Goal: Task Accomplishment & Management: Manage account settings

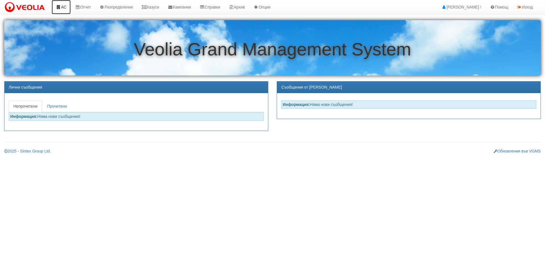
click at [64, 5] on link "АС" at bounding box center [61, 7] width 19 height 14
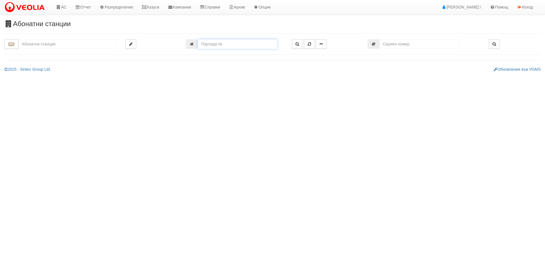
click at [207, 44] on input "number" at bounding box center [237, 44] width 79 height 10
type input "2807"
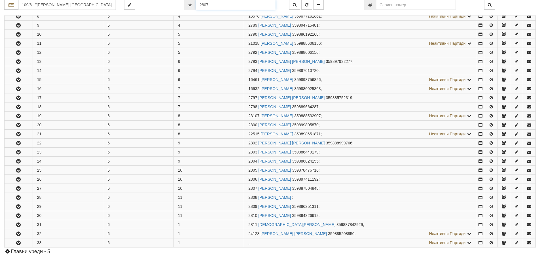
scroll to position [307, 0]
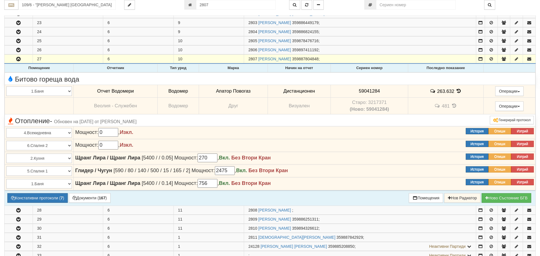
click at [457, 92] on icon at bounding box center [459, 91] width 6 height 5
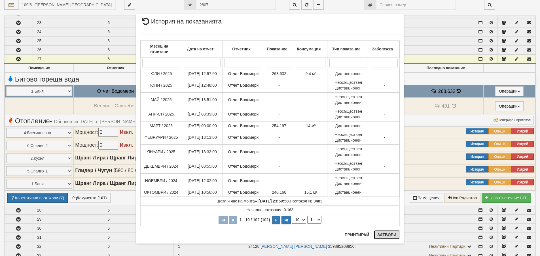
click at [383, 234] on button "Затвори" at bounding box center [387, 235] width 26 height 9
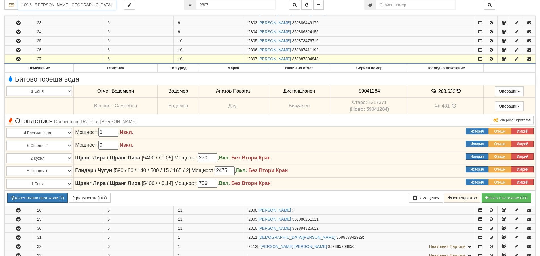
click at [29, 8] on input "109/6 - "ВЕОЛИЯ ЕНЕРДЖИ ВАРНА " ЕАД" at bounding box center [66, 5] width 97 height 10
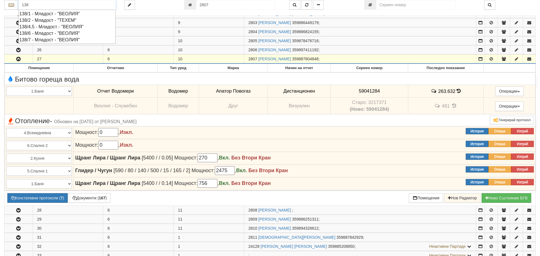
click at [40, 35] on div "138/6 - Младост - "ВЕОЛИЯ"" at bounding box center [67, 33] width 96 height 7
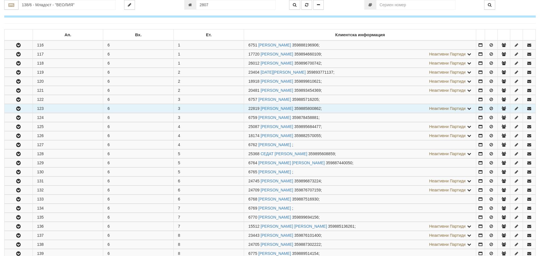
scroll to position [113, 0]
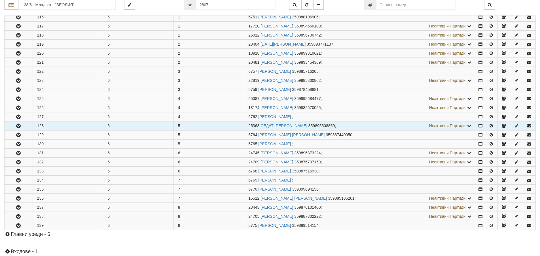
click at [17, 127] on icon "button" at bounding box center [18, 126] width 7 height 4
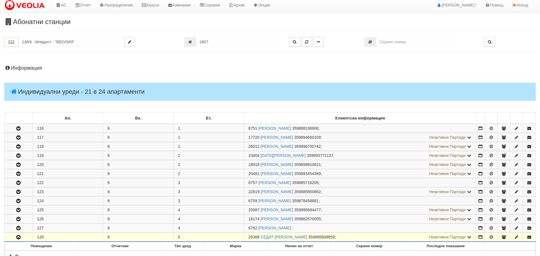
scroll to position [0, 0]
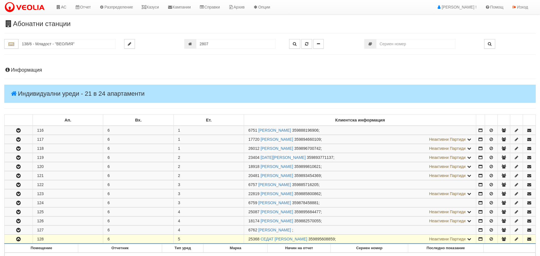
click at [28, 71] on h4 "Информация" at bounding box center [270, 70] width 532 height 6
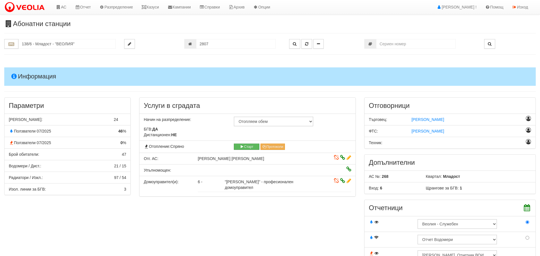
click at [27, 77] on h4 "Информация" at bounding box center [270, 76] width 532 height 18
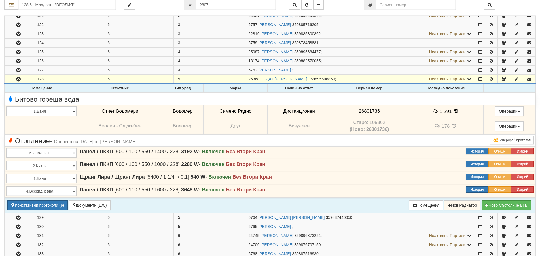
scroll to position [170, 0]
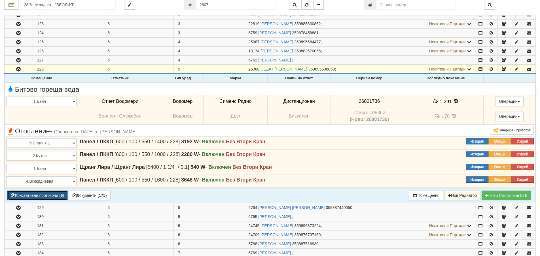
click at [39, 196] on button "Констативни протоколи ( 6 )" at bounding box center [37, 196] width 60 height 10
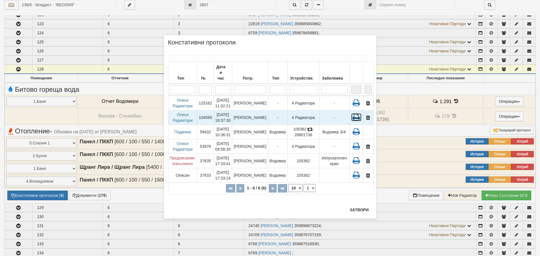
click at [356, 113] on icon at bounding box center [356, 117] width 10 height 8
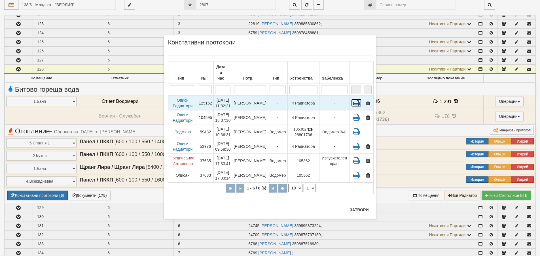
click at [355, 99] on icon at bounding box center [356, 103] width 10 height 8
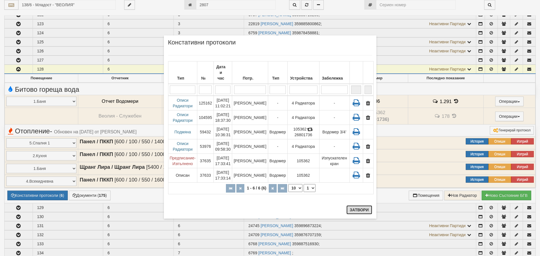
click at [357, 210] on button "Затвори" at bounding box center [360, 210] width 26 height 9
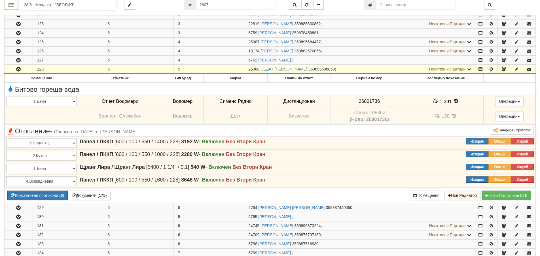
click at [37, 4] on input "138/6 - Младост - "ВЕОЛИЯ"" at bounding box center [66, 5] width 97 height 10
click at [44, 26] on div "112/5,6 - Младост - "ВЕОЛИЯ"" at bounding box center [67, 27] width 96 height 7
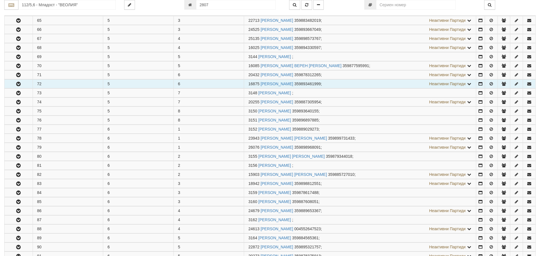
scroll to position [142, 0]
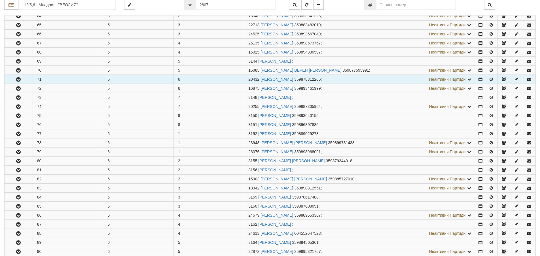
click at [18, 81] on icon "button" at bounding box center [18, 80] width 7 height 4
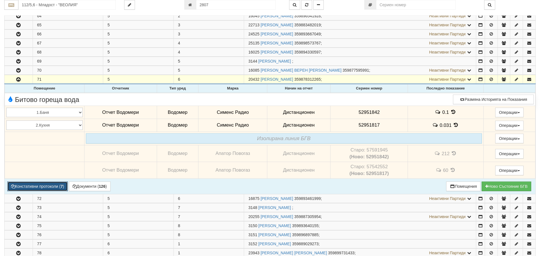
click at [45, 187] on button "Констативни протоколи ( 7 )" at bounding box center [37, 187] width 60 height 10
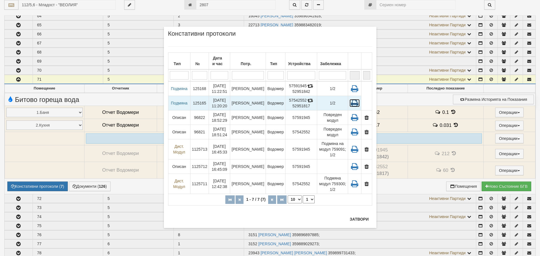
click at [355, 104] on icon at bounding box center [355, 103] width 10 height 8
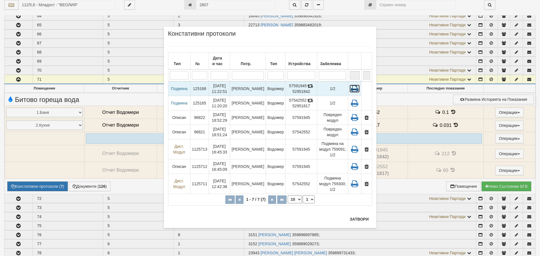
click at [355, 88] on icon at bounding box center [355, 89] width 10 height 8
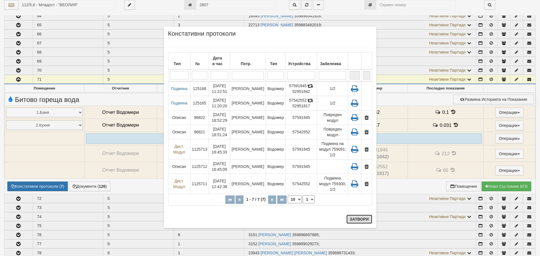
click at [364, 219] on button "Затвори" at bounding box center [360, 219] width 26 height 9
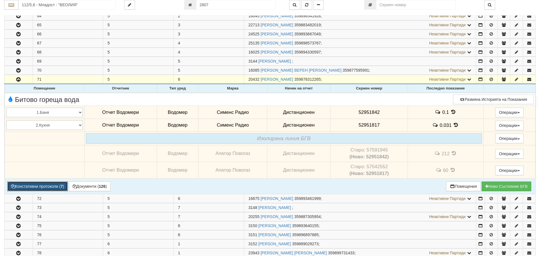
click at [41, 187] on button "Констативни протоколи ( 7 )" at bounding box center [37, 187] width 60 height 10
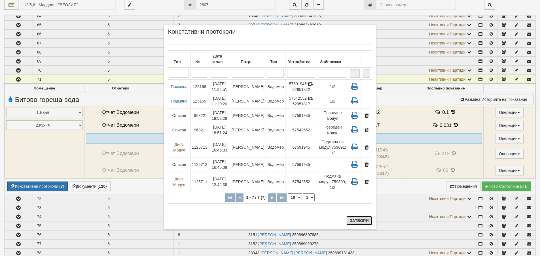
click at [356, 222] on button "Затвори" at bounding box center [360, 220] width 26 height 9
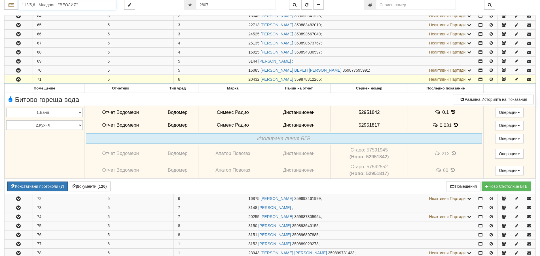
click at [39, 6] on input "112/5,6 - Младост - "ВЕОЛИЯ"" at bounding box center [66, 5] width 97 height 10
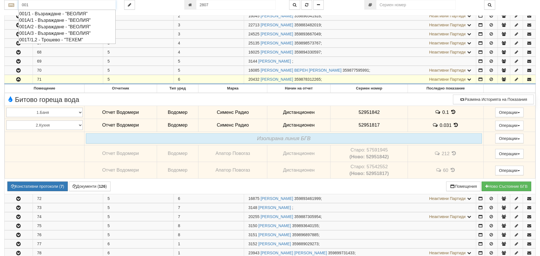
click at [47, 27] on div "001А/2 - Възраждане - "ВЕОЛИЯ"" at bounding box center [67, 27] width 96 height 7
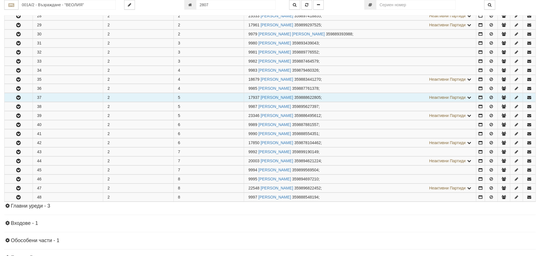
click at [20, 97] on icon "button" at bounding box center [18, 98] width 7 height 4
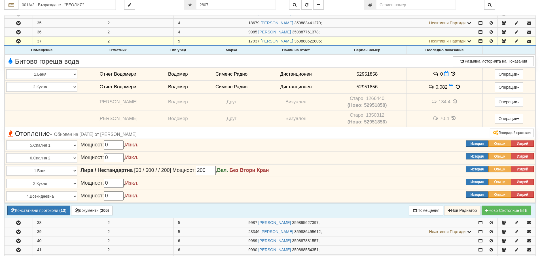
scroll to position [199, 0]
click at [43, 211] on button "Констативни протоколи ( 13 )" at bounding box center [38, 211] width 63 height 10
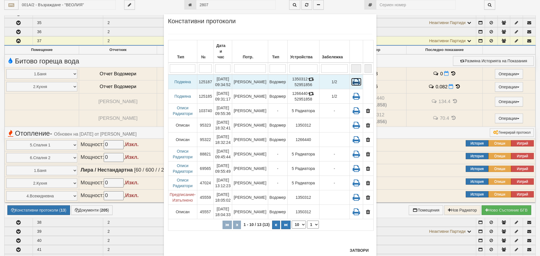
click at [351, 78] on icon at bounding box center [356, 82] width 10 height 8
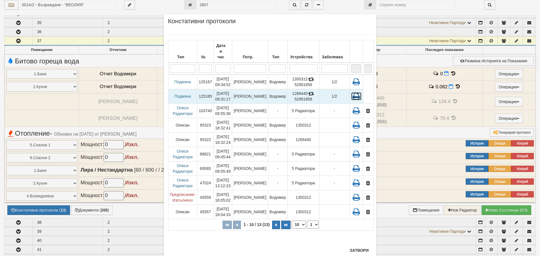
click at [353, 92] on icon at bounding box center [356, 96] width 10 height 8
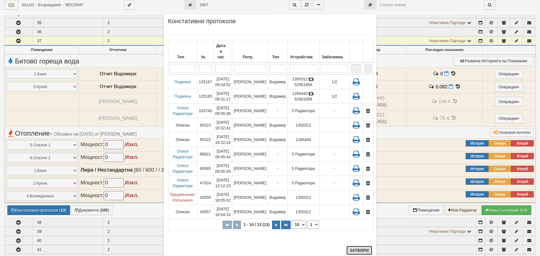
click at [350, 252] on button "Затвори" at bounding box center [360, 250] width 26 height 9
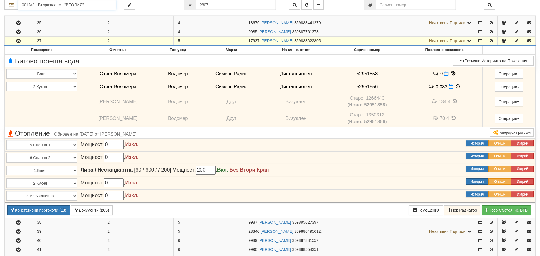
click at [47, 9] on input "001А/2 - Възраждане - "ВЕОЛИЯ"" at bounding box center [66, 5] width 97 height 10
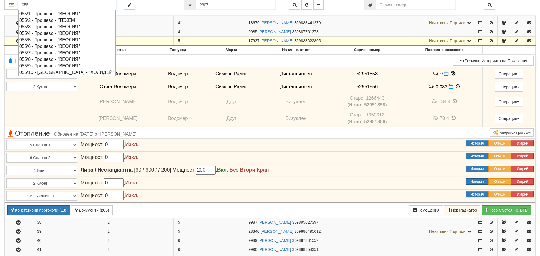
click at [47, 53] on div "055/7 - Трошево - "ВЕОЛИЯ"" at bounding box center [67, 53] width 96 height 7
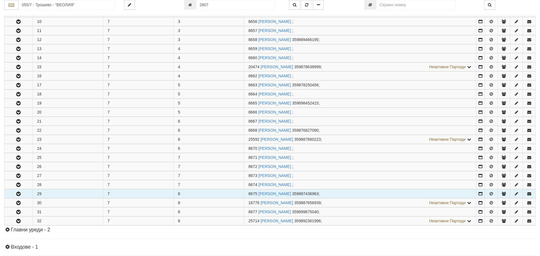
scroll to position [227, 0]
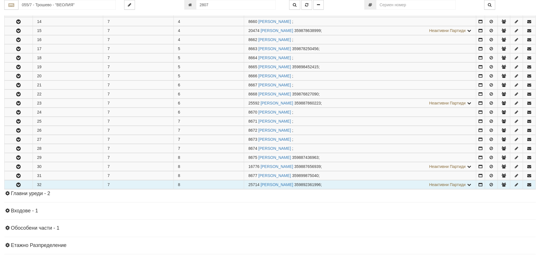
click at [22, 185] on icon "button" at bounding box center [18, 185] width 7 height 4
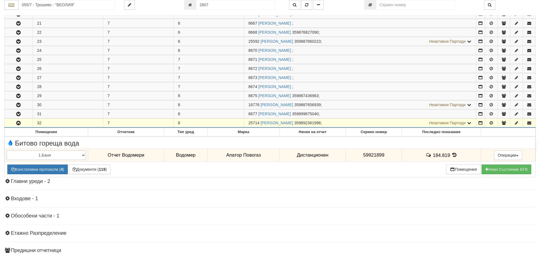
scroll to position [312, 0]
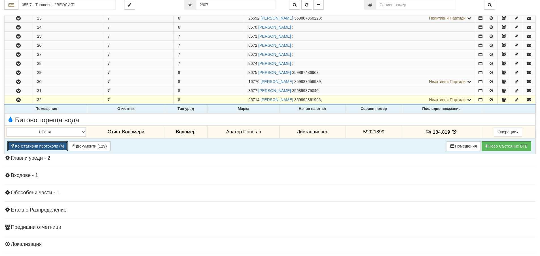
click at [54, 147] on button "Констативни протоколи ( 4 )" at bounding box center [37, 147] width 60 height 10
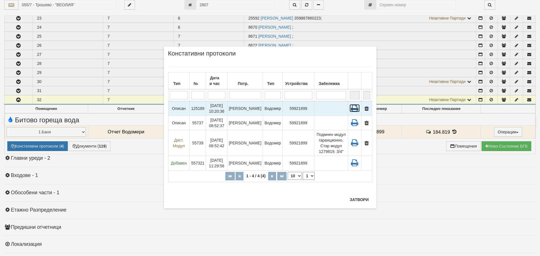
click at [355, 108] on icon at bounding box center [355, 108] width 10 height 8
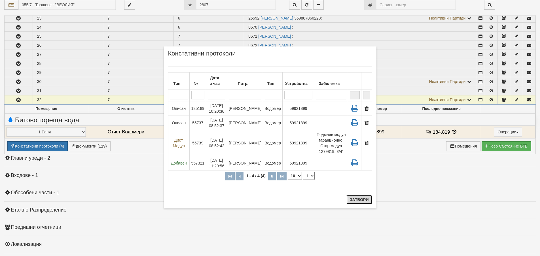
click at [360, 201] on button "Затвори" at bounding box center [360, 199] width 26 height 9
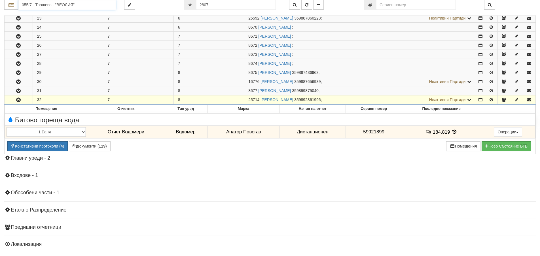
click at [33, 4] on input "055/7 - Трошево - "ВЕОЛИЯ"" at bounding box center [66, 5] width 97 height 10
click at [29, 13] on div "120/1 - Младост - "ВЕОЛИЯ"" at bounding box center [67, 13] width 96 height 7
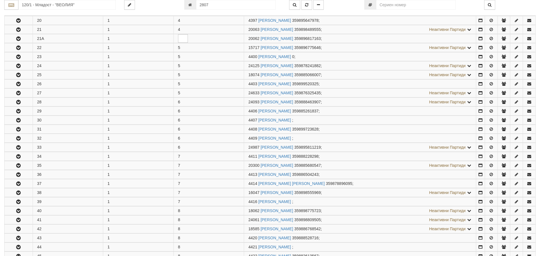
scroll to position [284, 0]
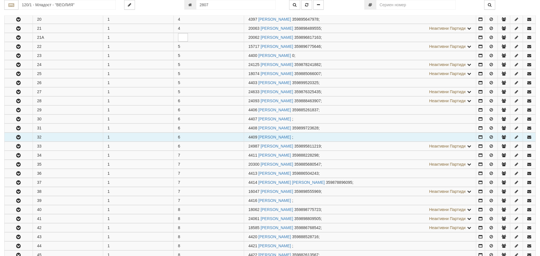
click at [18, 136] on icon "button" at bounding box center [18, 138] width 7 height 4
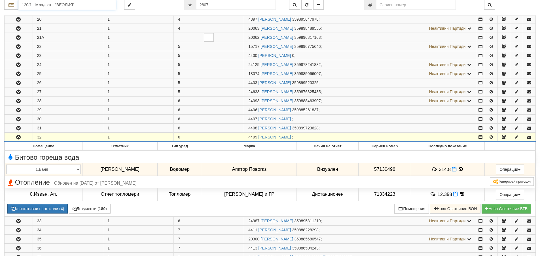
click at [44, 4] on input "120/1 - Младост - "ВЕОЛИЯ"" at bounding box center [66, 5] width 97 height 10
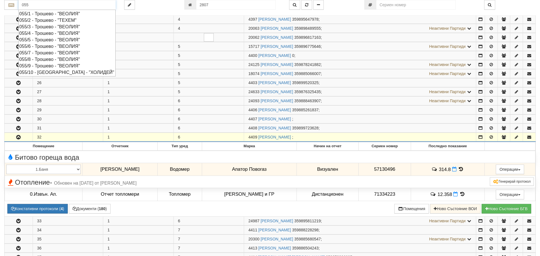
click at [49, 53] on div "055/7 - Трошево - "ВЕОЛИЯ"" at bounding box center [67, 53] width 96 height 7
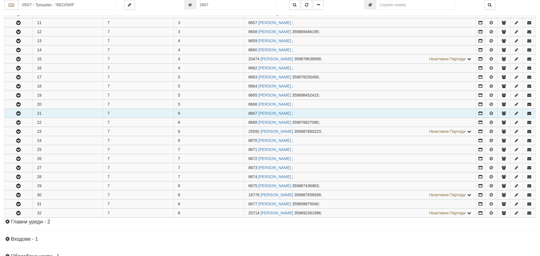
scroll to position [227, 0]
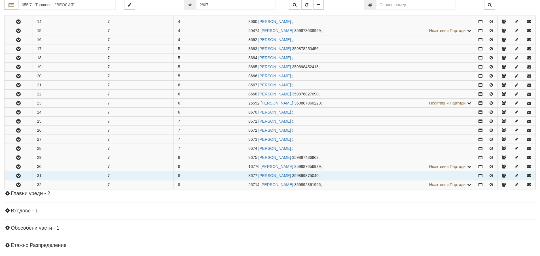
click at [20, 176] on icon "button" at bounding box center [18, 176] width 7 height 4
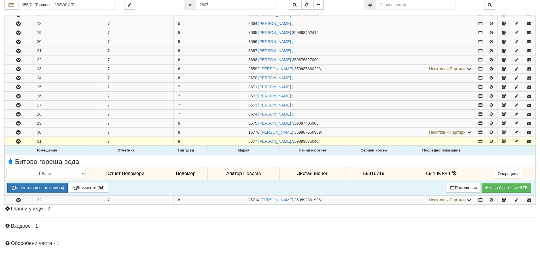
scroll to position [284, 0]
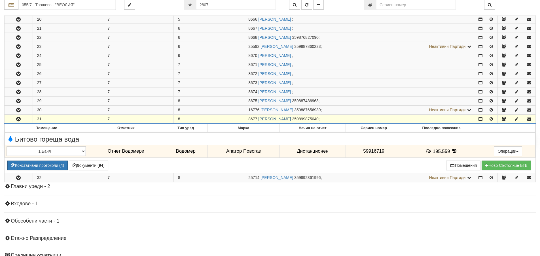
click at [276, 119] on link "ЛЕНА ХРИСТОВА ТОДОРОВА" at bounding box center [274, 119] width 33 height 5
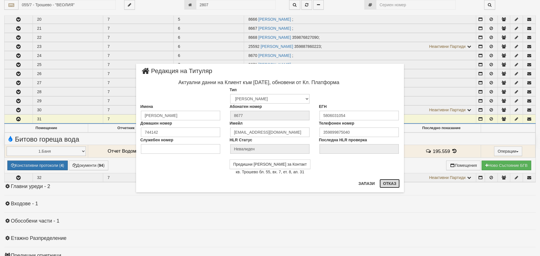
click at [388, 185] on button "Отказ" at bounding box center [390, 183] width 20 height 9
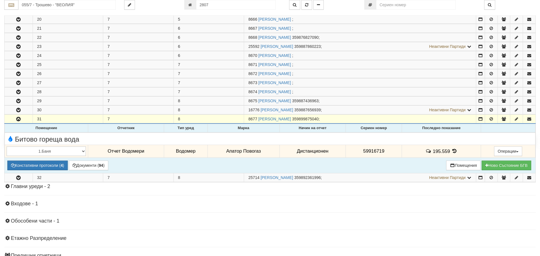
click at [452, 151] on icon at bounding box center [454, 151] width 6 height 5
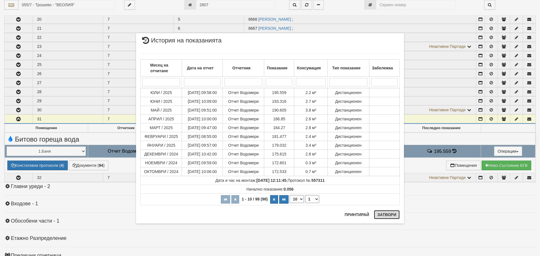
click at [391, 216] on button "Затвори" at bounding box center [387, 214] width 26 height 9
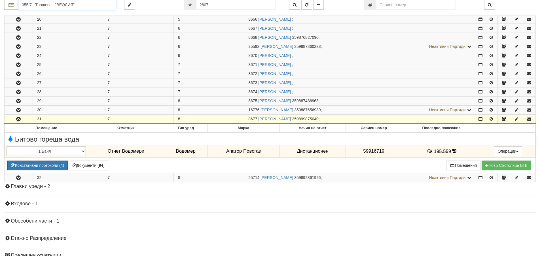
click at [25, 5] on input "055/7 - Трошево - "ВЕОЛИЯ"" at bounding box center [66, 5] width 97 height 10
click at [33, 14] on div "120/1 - Младост - "ВЕОЛИЯ"" at bounding box center [67, 13] width 96 height 7
type input "120/1 - Младост - "ВЕОЛИЯ""
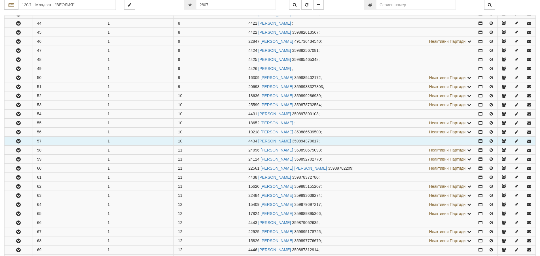
scroll to position [510, 0]
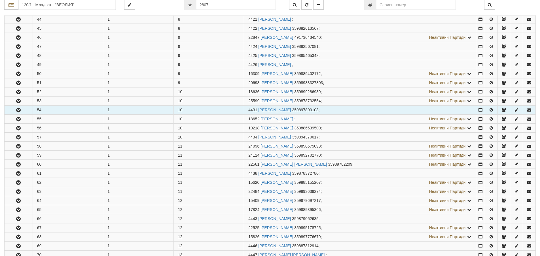
click at [18, 112] on icon "button" at bounding box center [18, 110] width 7 height 4
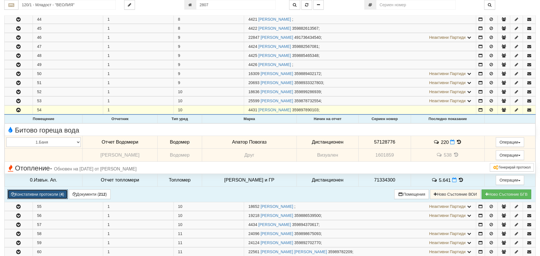
click at [43, 192] on button "Констативни протоколи ( 4 )" at bounding box center [37, 195] width 60 height 10
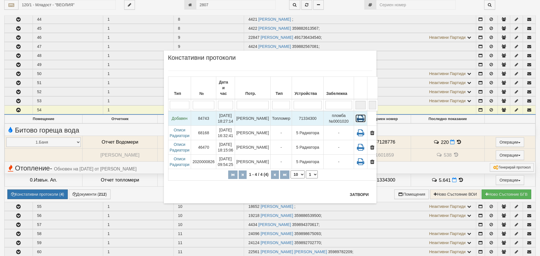
click at [356, 115] on icon at bounding box center [361, 119] width 10 height 8
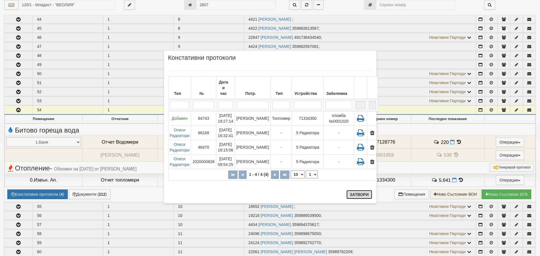
click at [359, 195] on button "Затвори" at bounding box center [360, 194] width 26 height 9
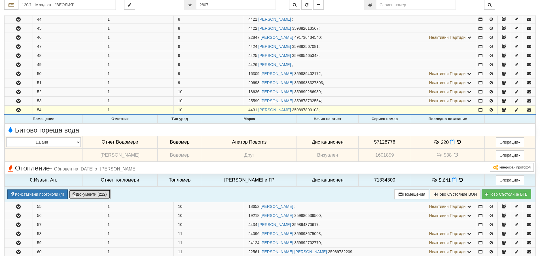
click at [93, 195] on button "Документи ( 212 )" at bounding box center [90, 195] width 42 height 10
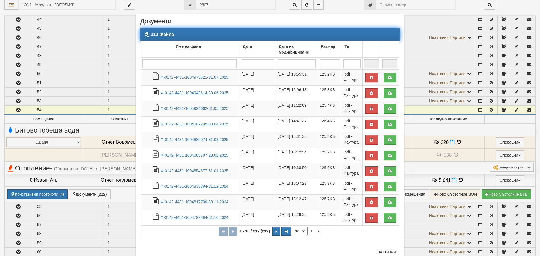
click at [150, 66] on input "search" at bounding box center [189, 64] width 94 height 9
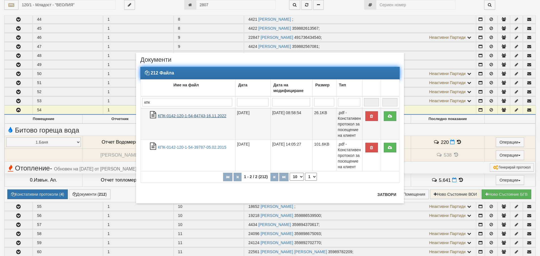
type input "кпк"
click at [211, 115] on link "КПК-0142-120-1-54-84743-16.11.2022" at bounding box center [192, 116] width 68 height 5
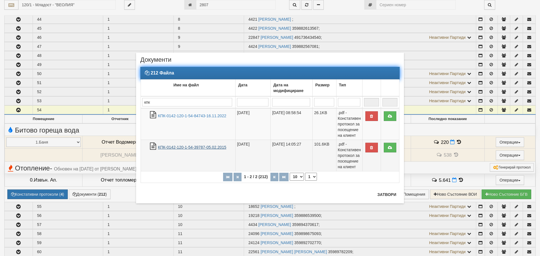
click at [208, 147] on link "КПК-0142-120-1-54-39787-05.02.2015" at bounding box center [192, 147] width 68 height 5
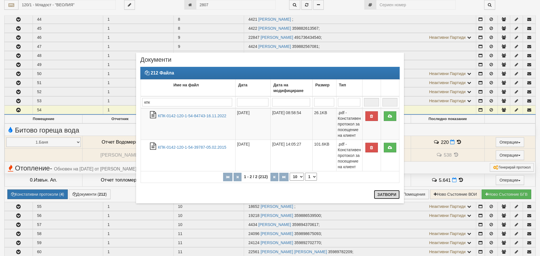
click at [389, 195] on button "Затвори" at bounding box center [387, 194] width 26 height 9
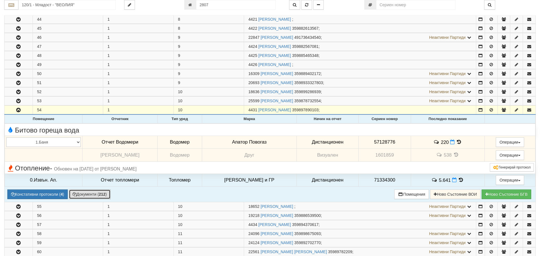
click at [88, 195] on button "Документи ( 212 )" at bounding box center [90, 195] width 42 height 10
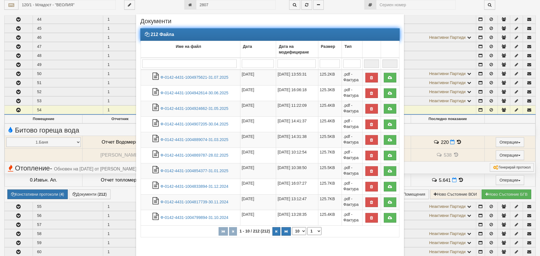
click at [148, 64] on input "search" at bounding box center [189, 64] width 94 height 9
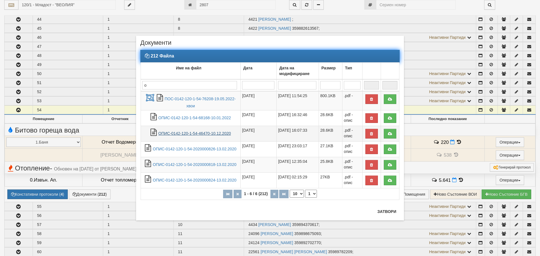
type input "о"
click at [207, 135] on link "ОПИС-0142-120-1-54-46470-10.12.2020" at bounding box center [195, 133] width 73 height 5
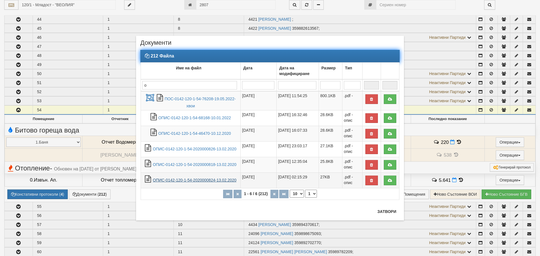
click at [165, 181] on link "ОПИС-0142-120-1-54-2020000824-13.02.2020" at bounding box center [195, 180] width 84 height 5
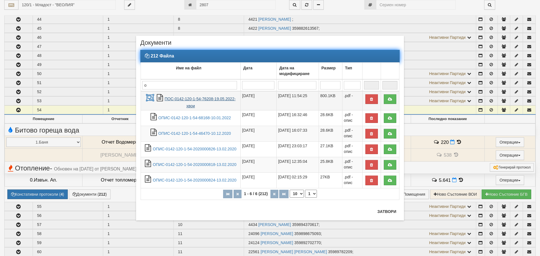
click at [177, 100] on link "ПОС-0142-120-1-54-76208-19.05.2022-хвои" at bounding box center [200, 103] width 71 height 12
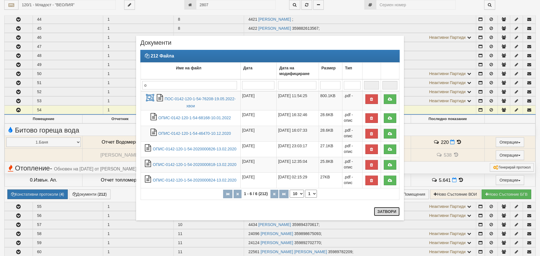
click at [387, 212] on button "Затвори" at bounding box center [387, 211] width 26 height 9
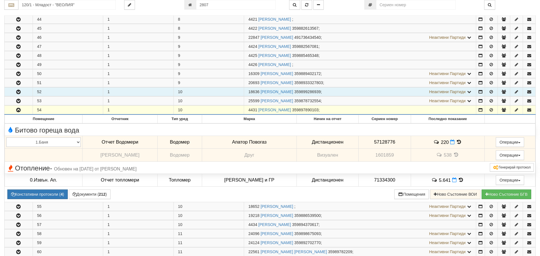
click at [19, 90] on icon "button" at bounding box center [18, 92] width 7 height 4
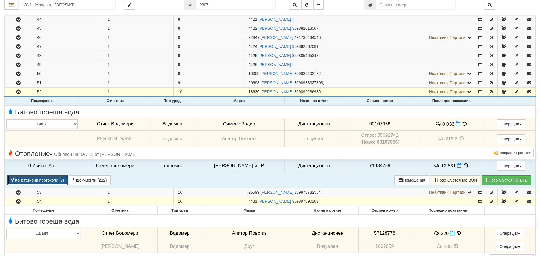
click at [49, 180] on button "Констативни протоколи ( 7 )" at bounding box center [37, 181] width 60 height 10
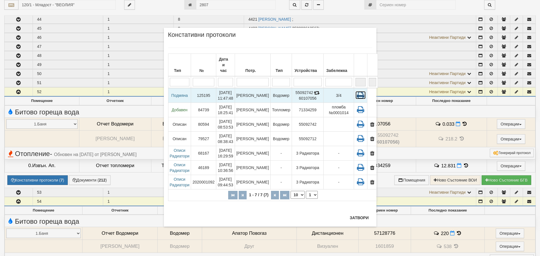
click at [356, 91] on icon at bounding box center [361, 95] width 10 height 8
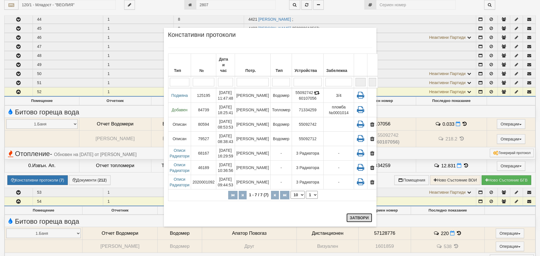
click at [356, 220] on button "Затвори" at bounding box center [360, 218] width 26 height 9
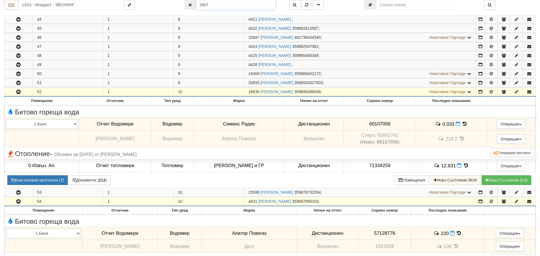
click at [202, 4] on input "2807" at bounding box center [235, 5] width 79 height 10
type input "26092"
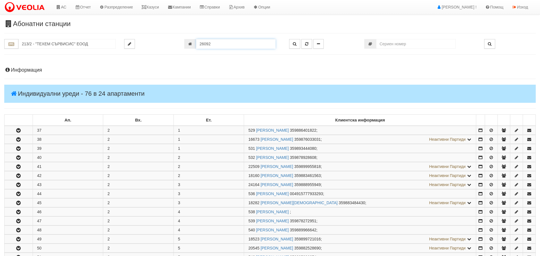
scroll to position [226, 0]
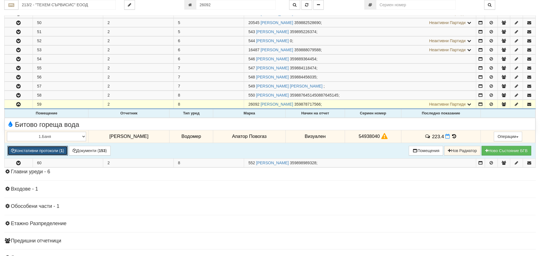
click at [52, 150] on button "Констативни протоколи ( 1 )" at bounding box center [37, 151] width 60 height 10
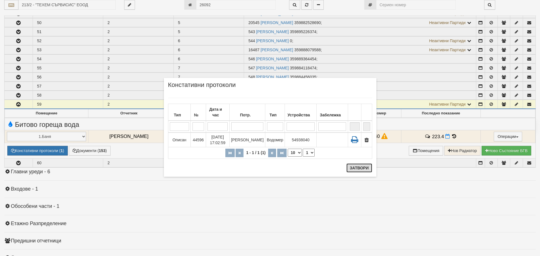
click at [364, 168] on button "Затвори" at bounding box center [360, 168] width 26 height 9
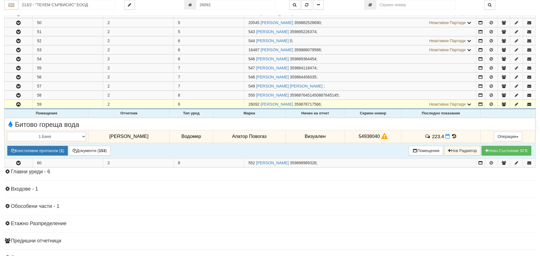
click at [451, 135] on icon at bounding box center [454, 136] width 6 height 5
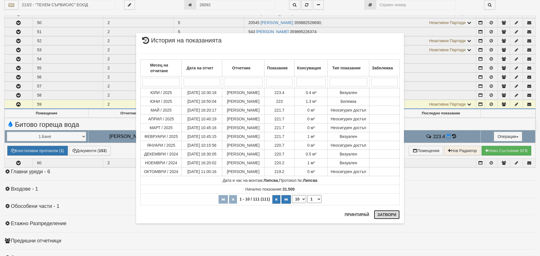
click at [389, 215] on button "Затвори" at bounding box center [387, 214] width 26 height 9
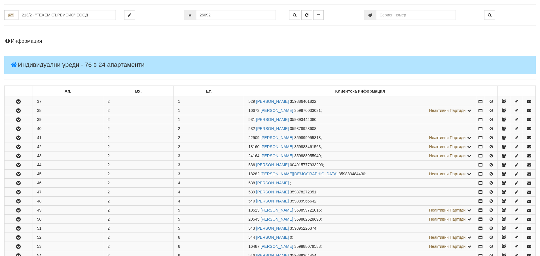
scroll to position [0, 0]
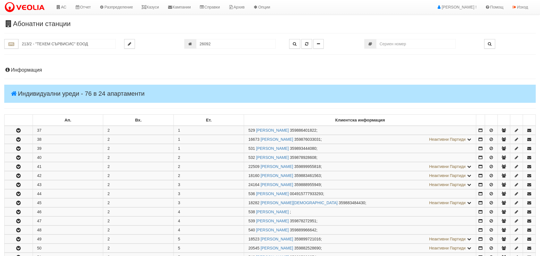
click at [28, 70] on h4 "Информация" at bounding box center [270, 70] width 532 height 6
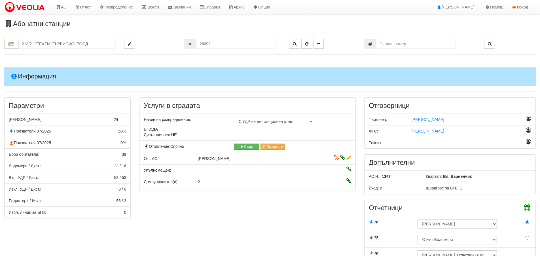
click at [29, 77] on h4 "Информация" at bounding box center [270, 76] width 532 height 18
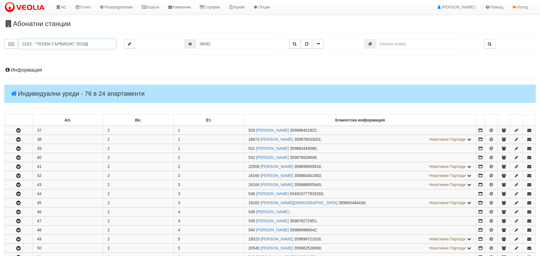
click at [35, 42] on input "213/2 - "ТЕХЕМ СЪРВИСИС" ЕООД" at bounding box center [66, 44] width 97 height 10
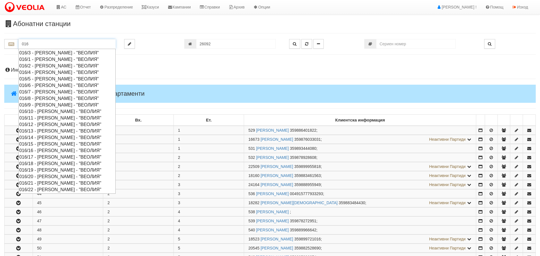
click at [46, 78] on div "016/5 - Орхид Хилс - "ВЕОЛИЯ"" at bounding box center [67, 79] width 96 height 7
type input "016/5 - Орхид Хилс - "ВЕОЛИЯ""
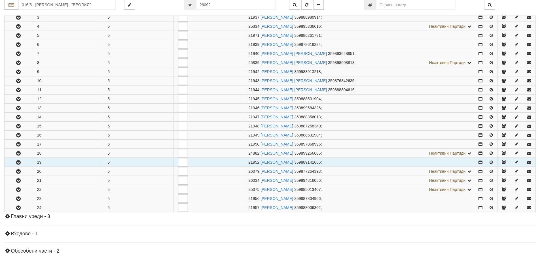
scroll to position [142, 0]
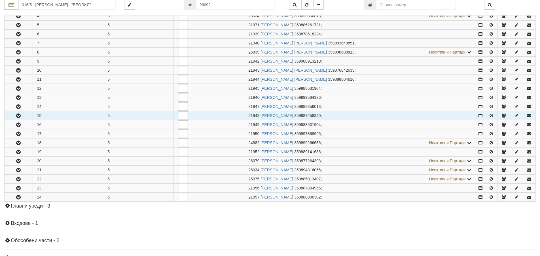
click at [21, 116] on icon "button" at bounding box center [18, 116] width 7 height 4
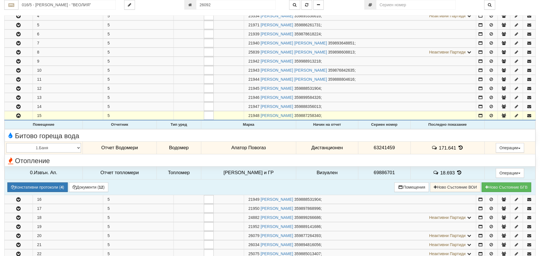
click at [458, 149] on icon at bounding box center [461, 147] width 6 height 5
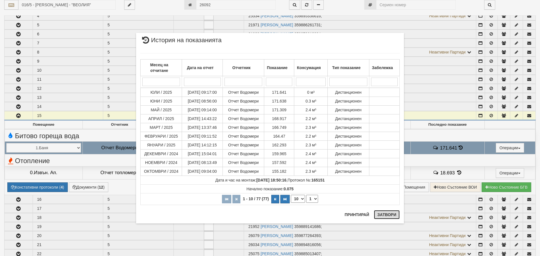
click at [389, 215] on button "Затвори" at bounding box center [387, 214] width 26 height 9
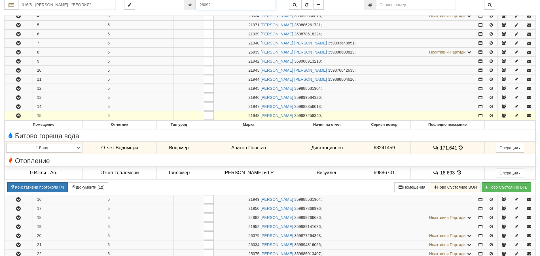
click at [208, 5] on input "26092" at bounding box center [235, 5] width 79 height 10
click at [211, 5] on input "26092" at bounding box center [235, 5] width 79 height 10
type input "26093"
click at [305, 5] on button "button" at bounding box center [306, 5] width 11 height 10
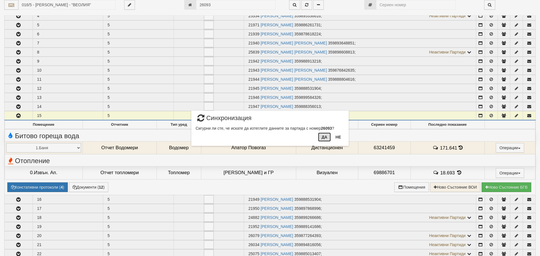
click at [325, 138] on button "Да" at bounding box center [324, 137] width 12 height 9
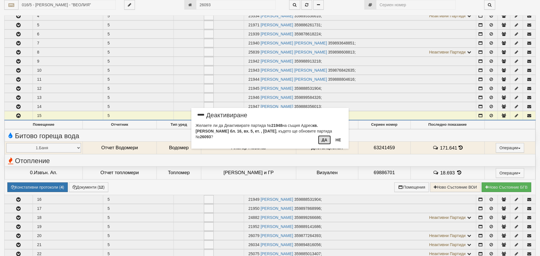
click at [323, 140] on button "Да" at bounding box center [324, 140] width 12 height 9
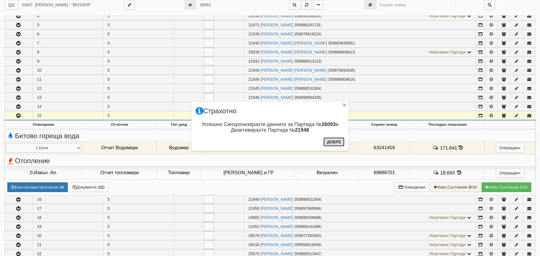
click at [333, 143] on button "Добре" at bounding box center [334, 142] width 21 height 9
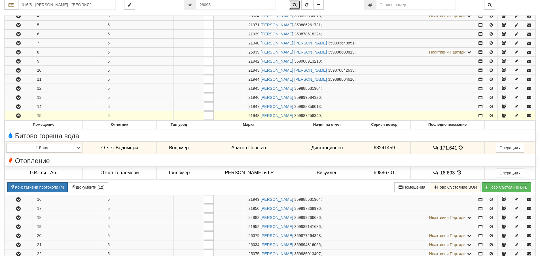
click at [294, 5] on icon "button" at bounding box center [295, 5] width 4 height 4
type input "016/5 - "ВЕОЛИЯ ЕНЕРДЖИ ВАРНА " ЕАД"
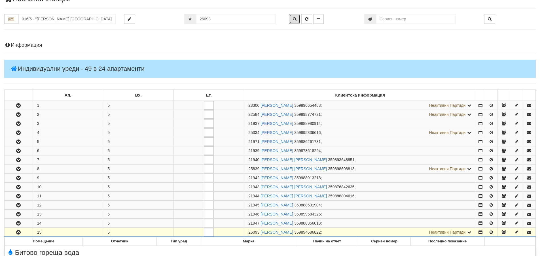
scroll to position [0, 0]
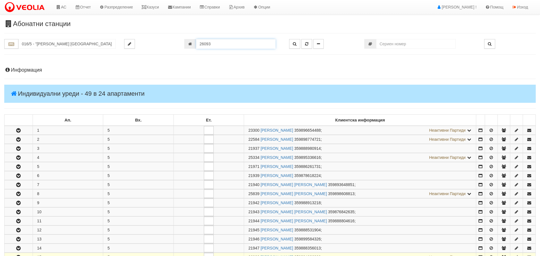
drag, startPoint x: 213, startPoint y: 44, endPoint x: 186, endPoint y: 46, distance: 26.8
click at [186, 46] on div "26093" at bounding box center [232, 44] width 96 height 10
type input "24070"
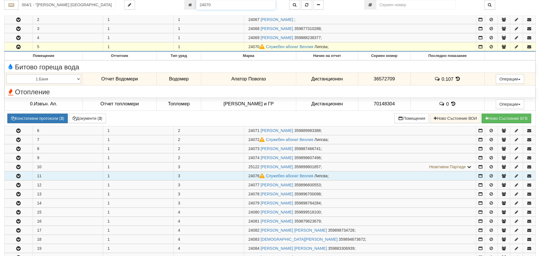
scroll to position [92, 0]
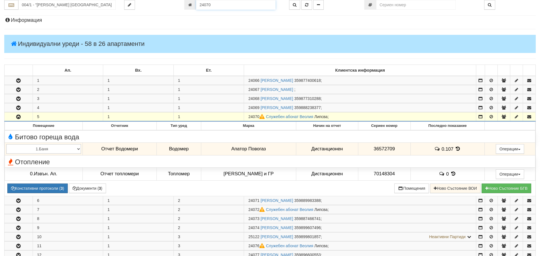
drag, startPoint x: 214, startPoint y: 5, endPoint x: 196, endPoint y: 4, distance: 17.3
click at [196, 4] on input "24070" at bounding box center [235, 5] width 79 height 10
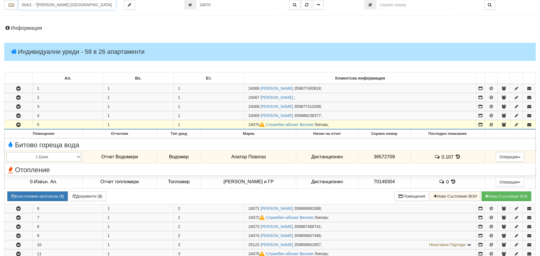
click at [37, 6] on input "004/1 - "ВЕОЛИЯ ЕНЕРДЖИ ВАРНА " ЕАД" at bounding box center [66, 5] width 97 height 10
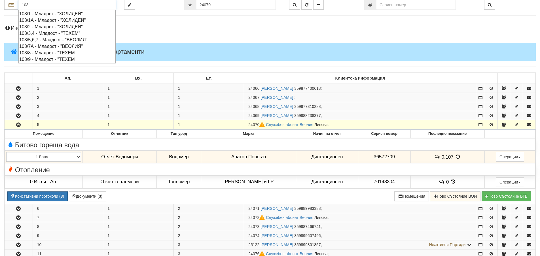
click at [37, 47] on div "103/7А - Младост - "ВЕОЛИЯ"" at bounding box center [67, 46] width 96 height 7
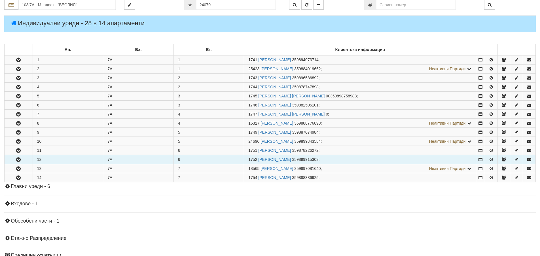
scroll to position [85, 0]
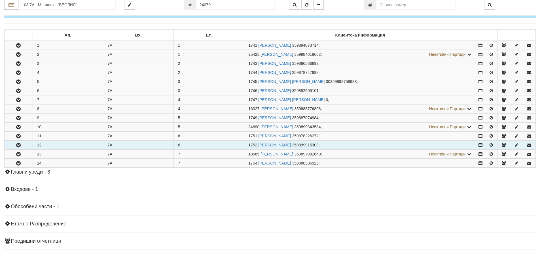
click at [16, 146] on icon "button" at bounding box center [18, 145] width 7 height 4
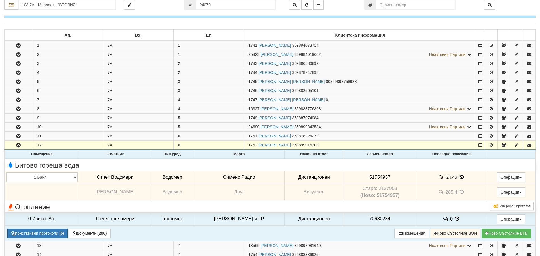
click at [460, 176] on icon at bounding box center [462, 177] width 6 height 5
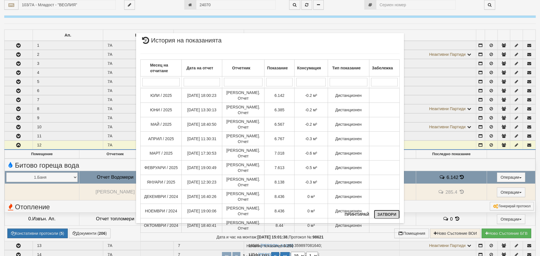
click at [391, 215] on button "Затвори" at bounding box center [387, 214] width 26 height 9
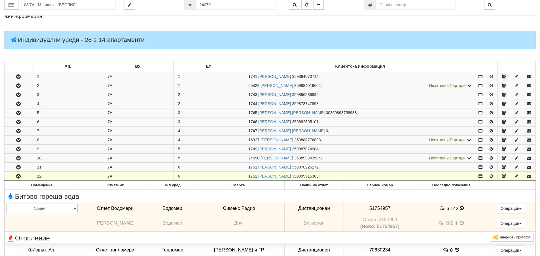
scroll to position [0, 0]
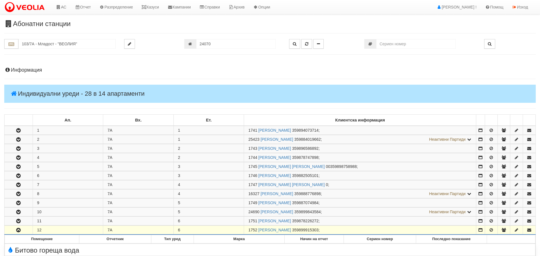
click at [21, 73] on h4 "Информация" at bounding box center [270, 70] width 532 height 6
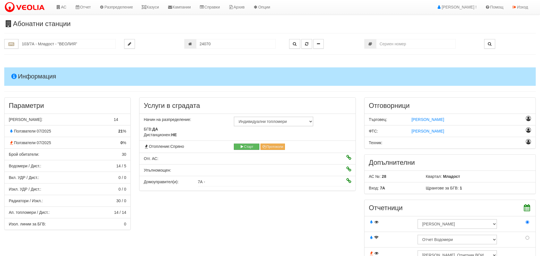
click at [27, 77] on h4 "Информация" at bounding box center [270, 76] width 532 height 18
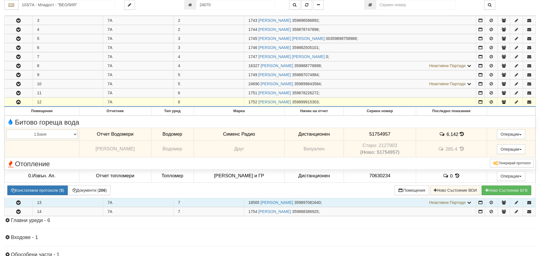
scroll to position [142, 0]
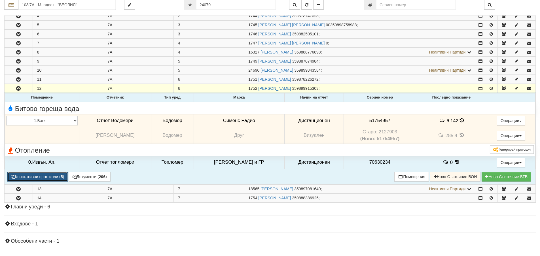
click at [21, 173] on button "Констативни протоколи ( 5 )" at bounding box center [37, 177] width 60 height 10
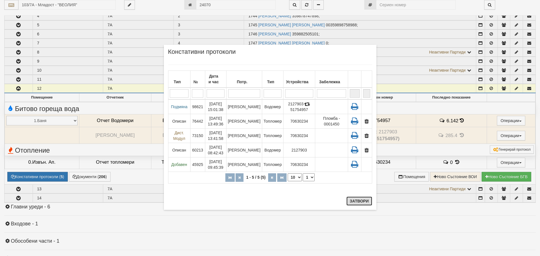
click at [360, 200] on button "Затвори" at bounding box center [360, 201] width 26 height 9
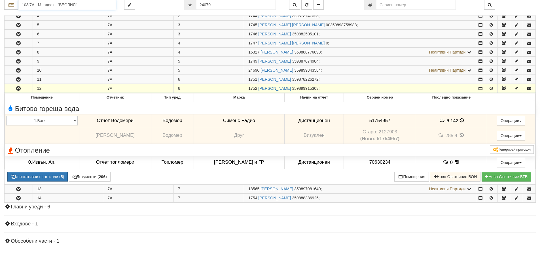
click at [31, 5] on input "103/7А - Младост - "ВЕОЛИЯ"" at bounding box center [66, 5] width 97 height 10
click at [39, 19] on div "225/2 - Вл. Варненчик - "ВЕОЛИЯ"" at bounding box center [67, 20] width 96 height 7
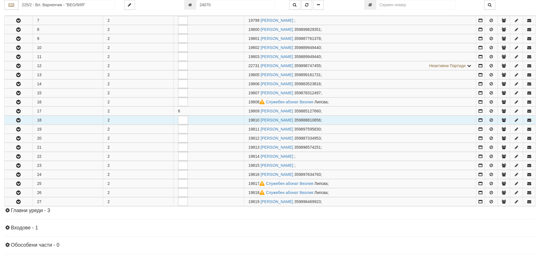
scroll to position [170, 0]
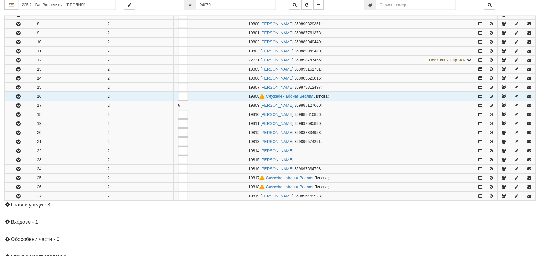
click at [16, 98] on icon "button" at bounding box center [18, 97] width 7 height 4
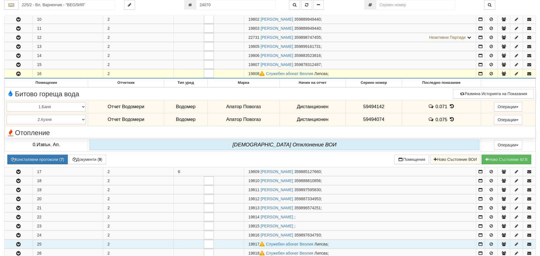
scroll to position [312, 0]
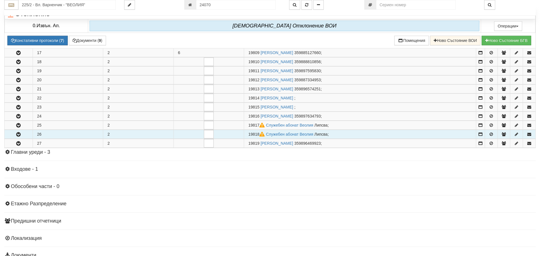
click at [16, 134] on icon "button" at bounding box center [18, 135] width 7 height 4
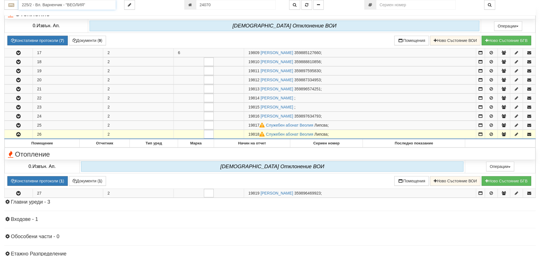
click at [30, 4] on input "225/2 - Вл. Варненчик - "ВЕОЛИЯ"" at bounding box center [66, 5] width 97 height 10
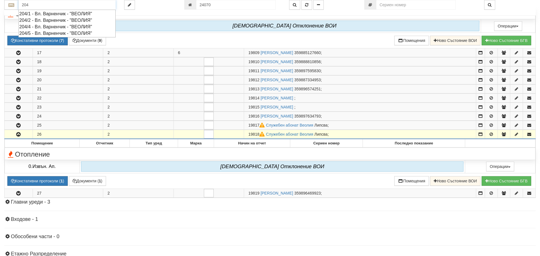
click at [33, 27] on div "204/4 - Вл. Варненчик - "ВЕОЛИЯ"" at bounding box center [67, 27] width 96 height 7
type input "204/4 - Вл. Варненчик - "ВЕОЛИЯ""
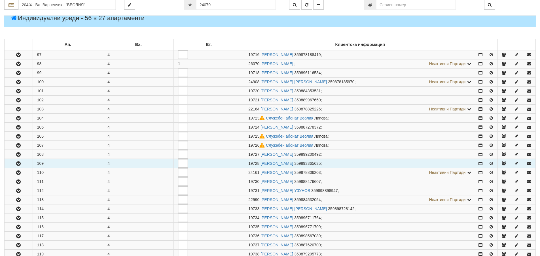
scroll to position [85, 0]
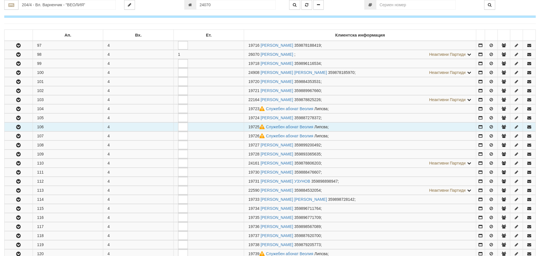
click at [18, 124] on button "button" at bounding box center [19, 127] width 28 height 9
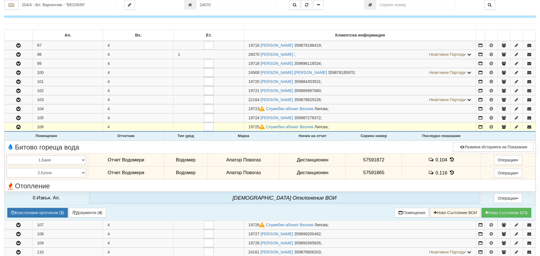
scroll to position [113, 0]
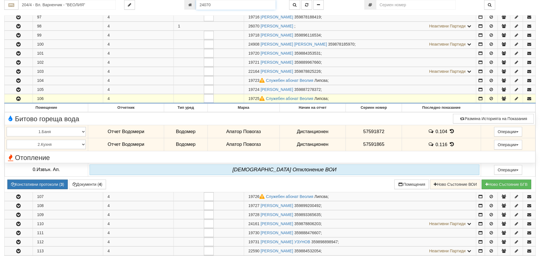
click at [208, 5] on input "24070" at bounding box center [235, 5] width 79 height 10
type input "26094"
click at [307, 5] on icon "button" at bounding box center [306, 5] width 3 height 4
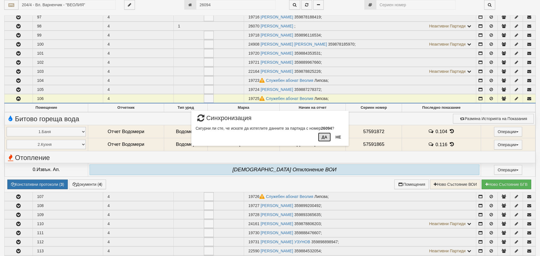
click at [324, 135] on button "Да" at bounding box center [324, 137] width 12 height 9
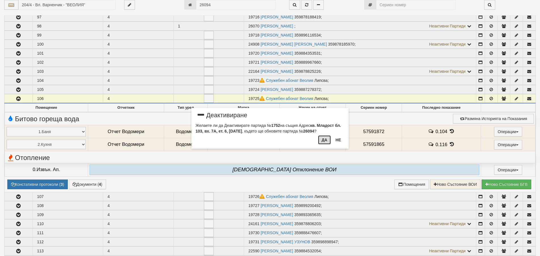
click at [325, 141] on button "Да" at bounding box center [324, 140] width 12 height 9
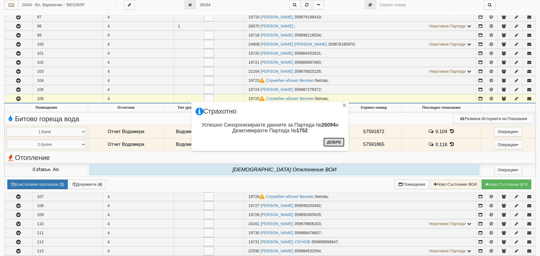
click at [334, 141] on button "Добре" at bounding box center [334, 142] width 21 height 9
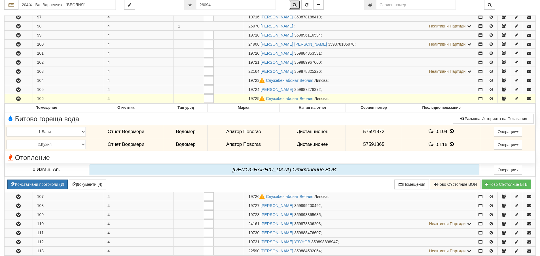
click at [296, 5] on icon "button" at bounding box center [295, 5] width 4 height 4
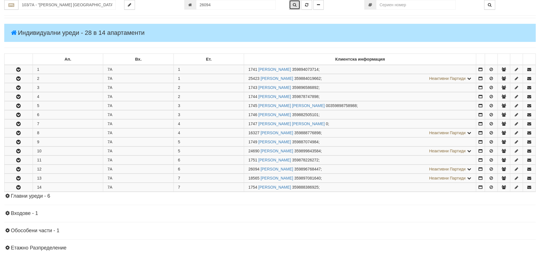
scroll to position [135, 0]
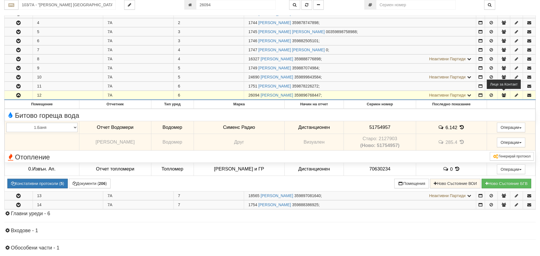
click at [504, 96] on icon "button" at bounding box center [503, 95] width 5 height 4
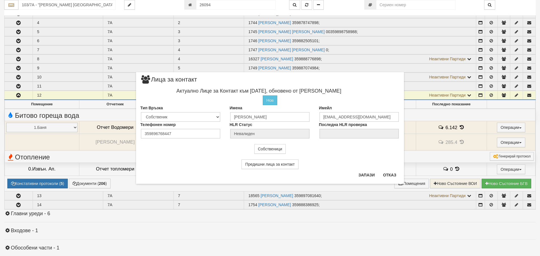
drag, startPoint x: 278, startPoint y: 77, endPoint x: 284, endPoint y: 102, distance: 25.9
click at [280, 112] on div "× Лица за контакт Актуално Лице за Контакт към 26/08/2025, обновено от Женя Дим…" at bounding box center [270, 128] width 268 height 112
click at [308, 108] on div "Имена Иван Станчев Станев" at bounding box center [269, 113] width 89 height 17
click at [390, 176] on button "Отказ" at bounding box center [390, 175] width 20 height 9
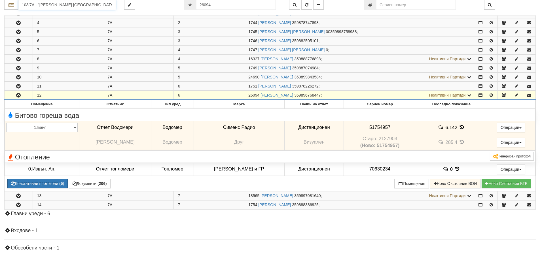
click at [40, 5] on input "103/7А - "ВЕОЛИЯ ЕНЕРДЖИ ВАРНА " ЕАД" at bounding box center [66, 5] width 97 height 10
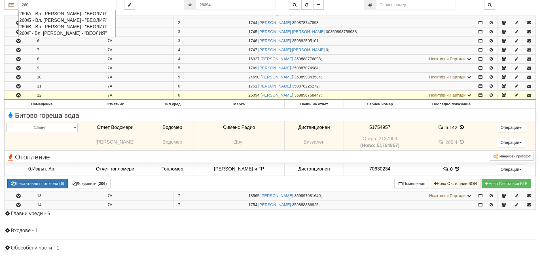
click at [37, 13] on div "260/А - Вл. Варненчик - "ВЕОЛИЯ"" at bounding box center [67, 13] width 96 height 7
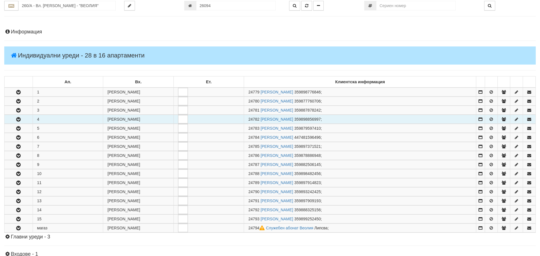
scroll to position [57, 0]
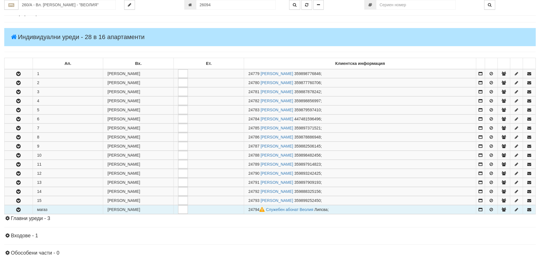
click at [21, 211] on icon "button" at bounding box center [18, 210] width 7 height 4
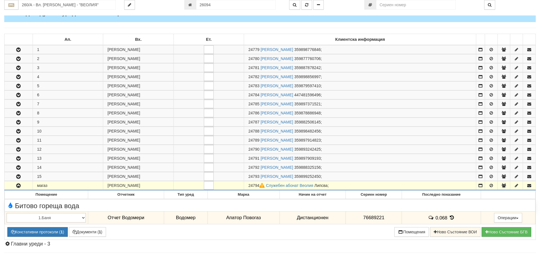
scroll to position [142, 0]
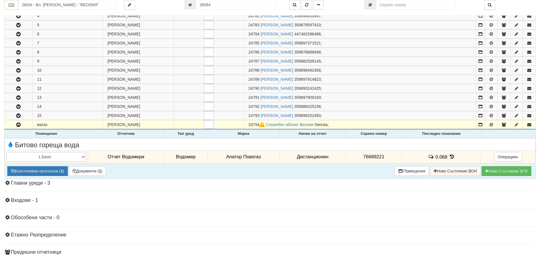
click at [449, 156] on icon at bounding box center [452, 157] width 6 height 5
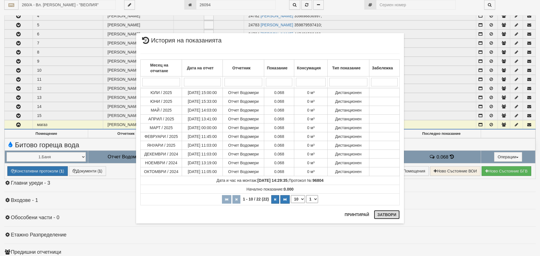
click at [384, 215] on button "Затвори" at bounding box center [387, 214] width 26 height 9
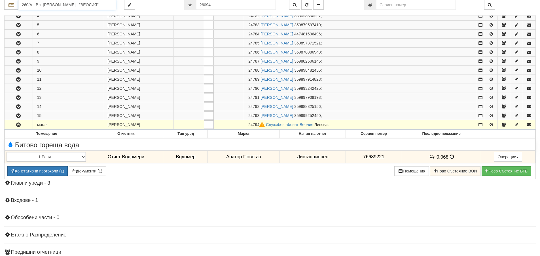
click at [38, 3] on input "260/А - Вл. Варненчик - "ВЕОЛИЯ"" at bounding box center [66, 5] width 97 height 10
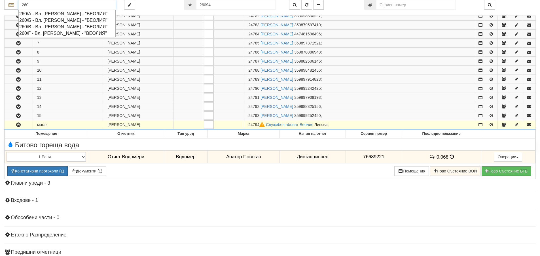
click at [36, 20] on div "260/Б - Вл. Варненчик - "ВЕОЛИЯ"" at bounding box center [67, 20] width 96 height 7
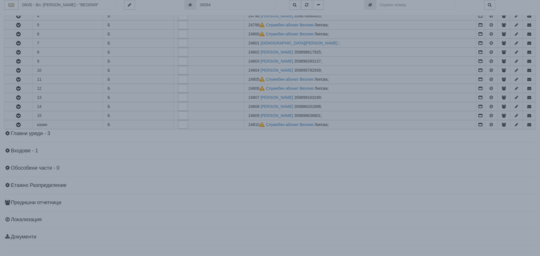
scroll to position [0, 0]
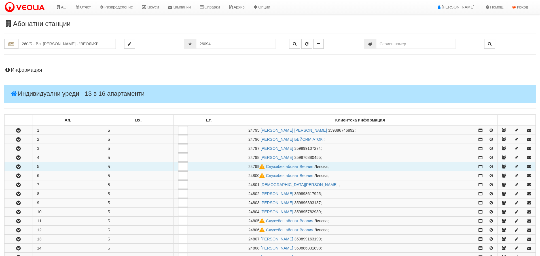
click at [17, 167] on icon "button" at bounding box center [18, 167] width 7 height 4
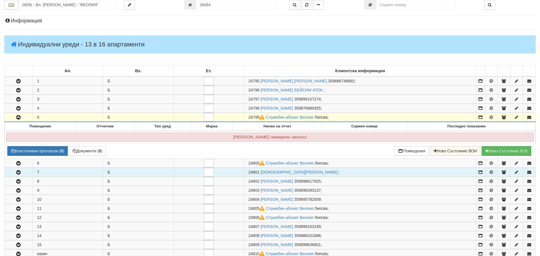
scroll to position [57, 0]
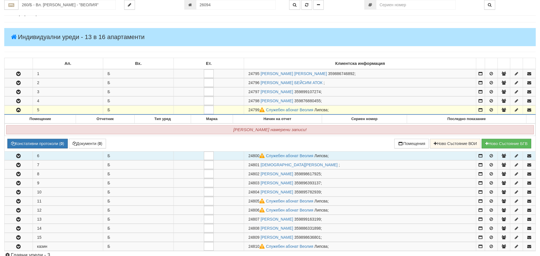
click at [17, 156] on icon "button" at bounding box center [18, 156] width 7 height 4
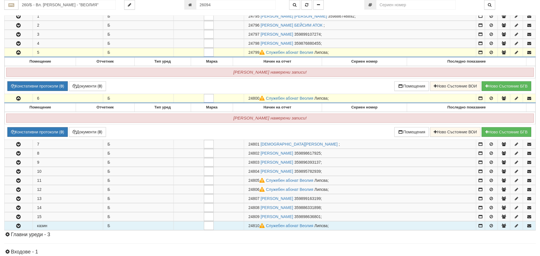
scroll to position [142, 0]
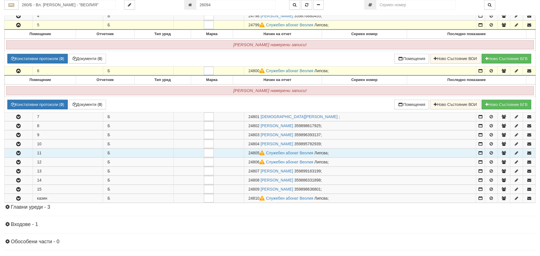
click at [20, 152] on icon "button" at bounding box center [18, 153] width 7 height 4
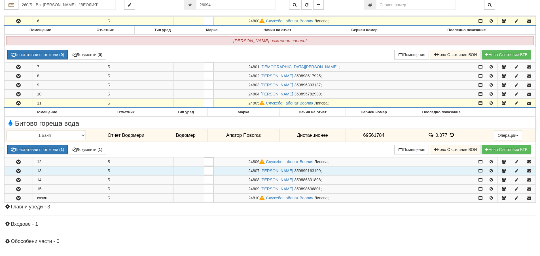
scroll to position [199, 0]
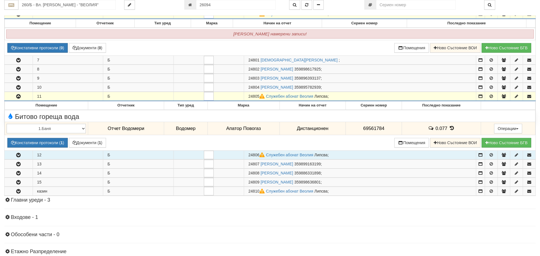
click at [20, 156] on icon "button" at bounding box center [18, 155] width 7 height 4
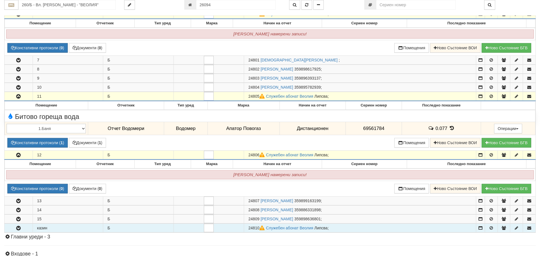
click at [18, 228] on icon "button" at bounding box center [18, 229] width 7 height 4
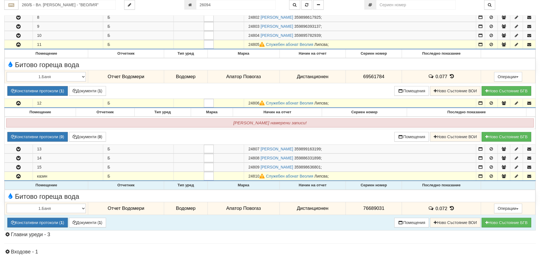
scroll to position [255, 0]
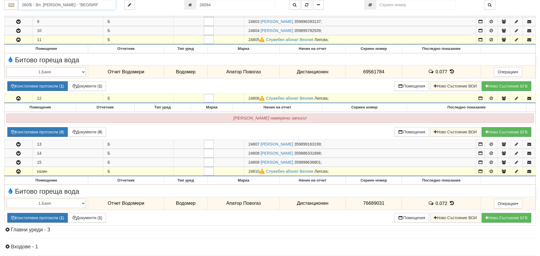
click at [29, 3] on input "260/Б - Вл. Варненчик - "ВЕОЛИЯ"" at bounding box center [66, 5] width 97 height 10
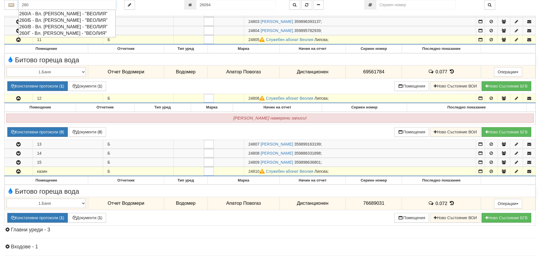
click at [33, 26] on div "260/В - Вл. Варненчик - "ВЕОЛИЯ"" at bounding box center [67, 27] width 96 height 7
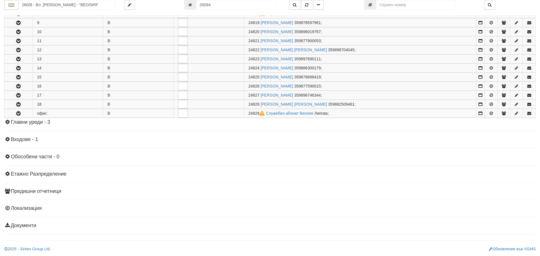
scroll to position [0, 0]
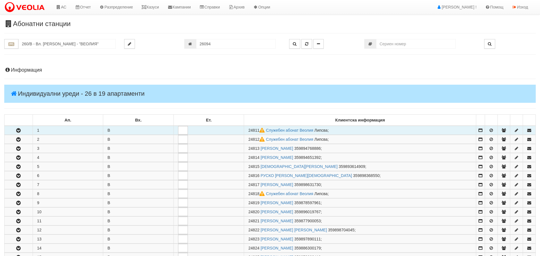
click at [18, 129] on icon "button" at bounding box center [18, 131] width 7 height 4
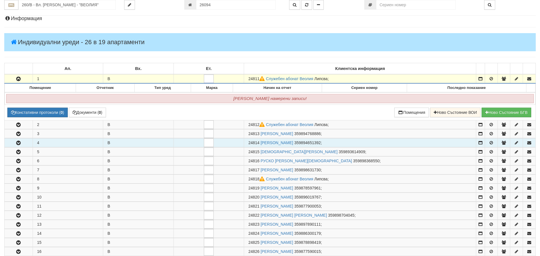
scroll to position [57, 0]
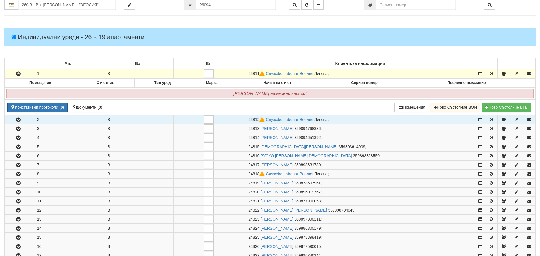
click at [17, 119] on icon "button" at bounding box center [18, 120] width 7 height 4
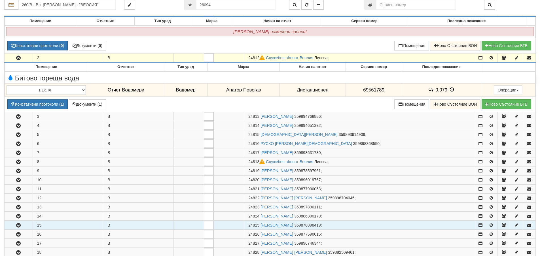
scroll to position [142, 0]
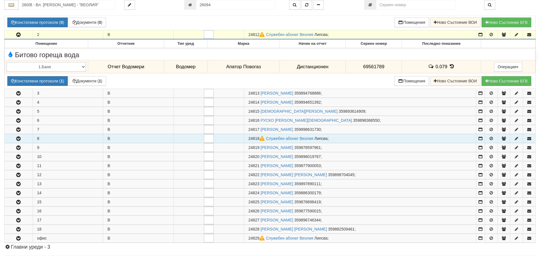
click at [18, 138] on icon "button" at bounding box center [18, 139] width 7 height 4
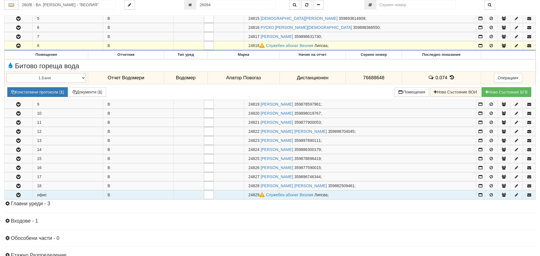
scroll to position [255, 0]
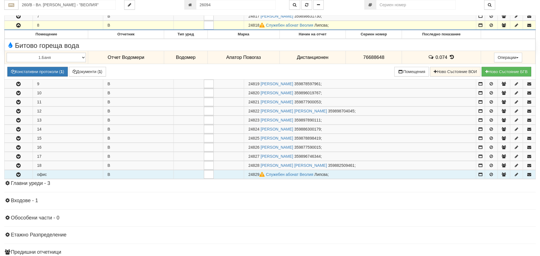
click at [18, 174] on icon "button" at bounding box center [18, 175] width 7 height 4
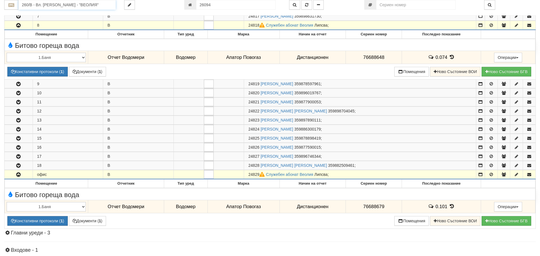
click at [38, 3] on input "260/В - Вл. Варненчик - "ВЕОЛИЯ"" at bounding box center [66, 5] width 97 height 10
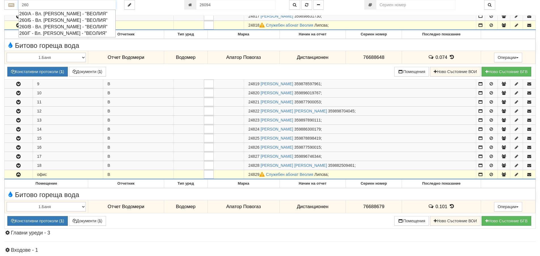
click at [32, 34] on div "260/Г - Вл. Варненчик - "ВЕОЛИЯ"" at bounding box center [67, 33] width 96 height 7
type input "260/Г - Вл. Варненчик - "ВЕОЛИЯ""
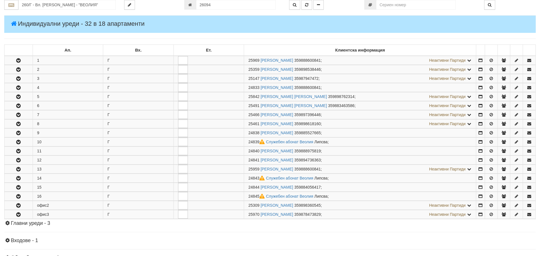
scroll to position [85, 0]
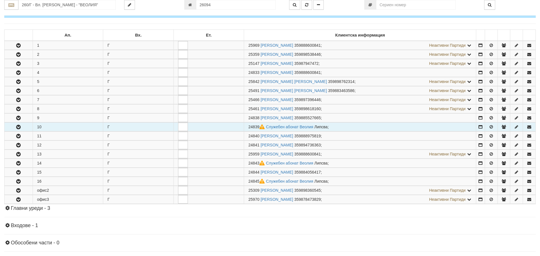
click at [16, 128] on icon "button" at bounding box center [18, 127] width 7 height 4
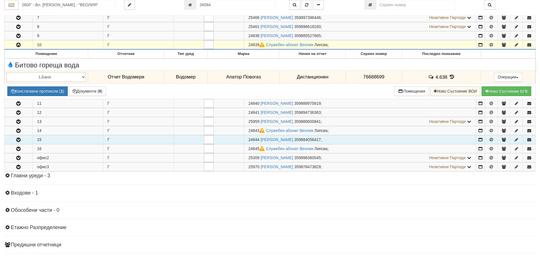
scroll to position [170, 0]
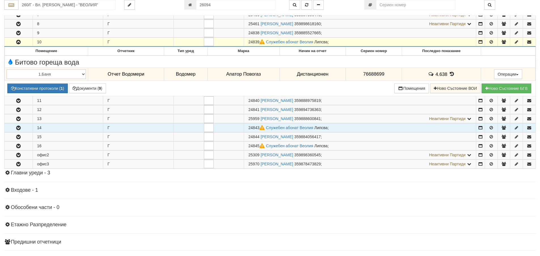
click at [18, 127] on icon "button" at bounding box center [18, 128] width 7 height 4
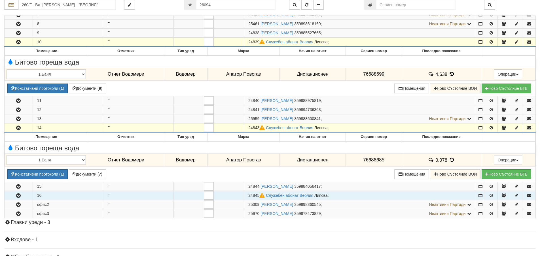
click at [16, 196] on icon "button" at bounding box center [18, 196] width 7 height 4
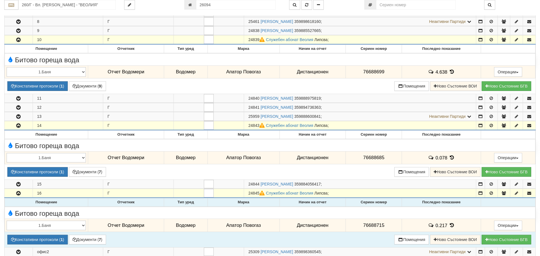
scroll to position [142, 0]
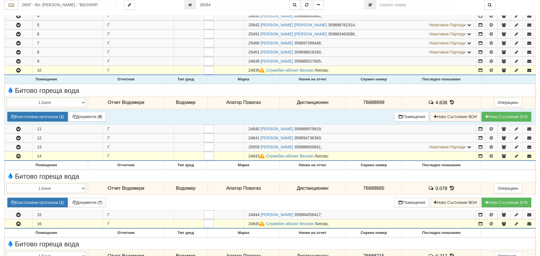
click at [451, 103] on icon at bounding box center [452, 102] width 6 height 5
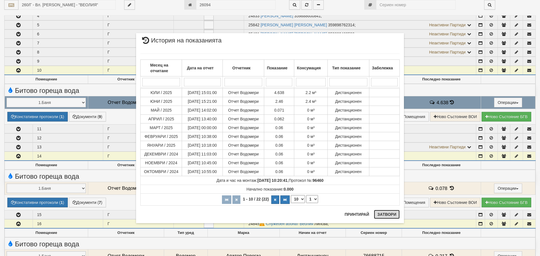
click at [385, 213] on button "Затвори" at bounding box center [387, 214] width 26 height 9
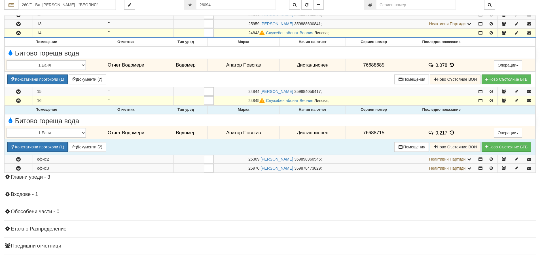
scroll to position [255, 0]
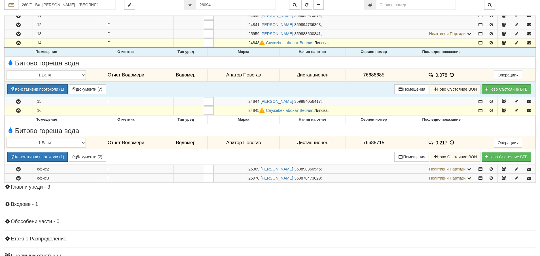
click at [451, 76] on icon at bounding box center [452, 75] width 6 height 5
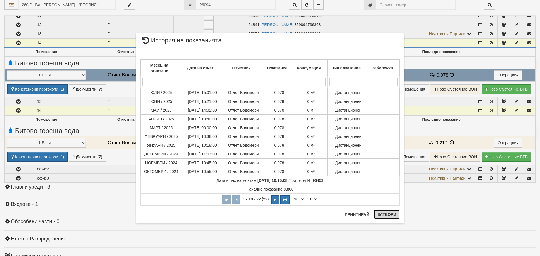
click at [383, 215] on button "Затвори" at bounding box center [387, 214] width 26 height 9
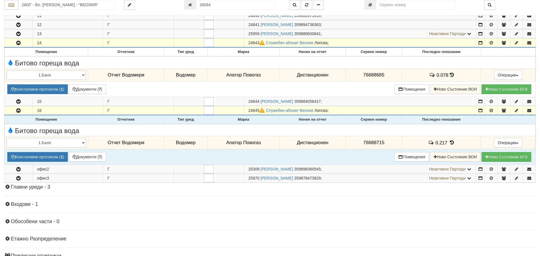
click at [450, 142] on icon at bounding box center [452, 142] width 6 height 5
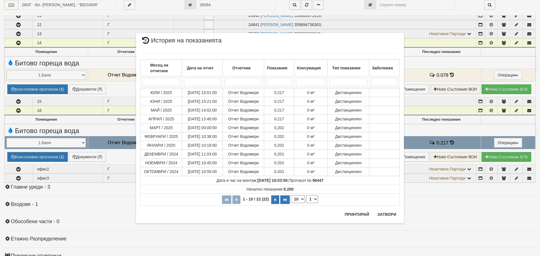
click at [301, 199] on select "10 20 30 40" at bounding box center [298, 199] width 14 height 8
select select "40"
click at [291, 203] on select "10 20 30 40" at bounding box center [298, 199] width 14 height 8
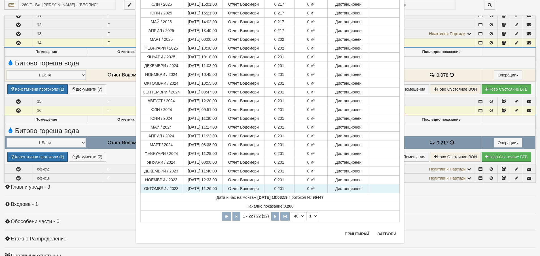
scroll to position [70, 0]
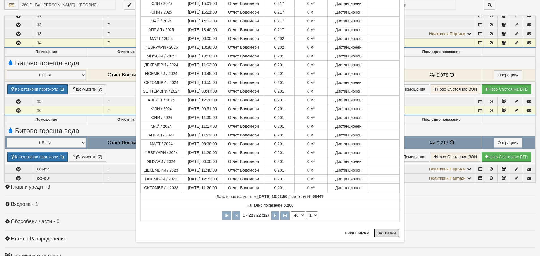
click at [387, 231] on button "Затвори" at bounding box center [387, 233] width 26 height 9
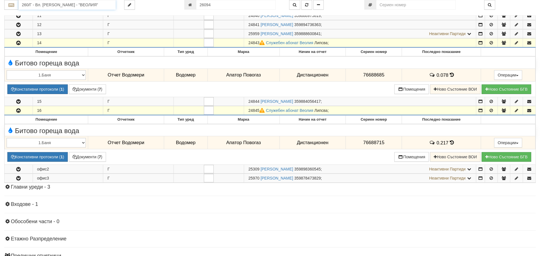
click at [53, 5] on input "260/Г - Вл. Варненчик - "ВЕОЛИЯ"" at bounding box center [66, 5] width 97 height 10
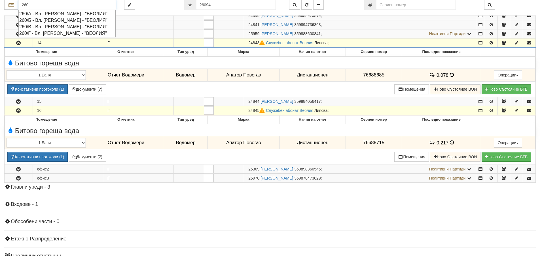
click at [54, 14] on div "260/А - Вл. Варненчик - "ВЕОЛИЯ"" at bounding box center [67, 13] width 96 height 7
type input "260/А - Вл. Варненчик - "ВЕОЛИЯ""
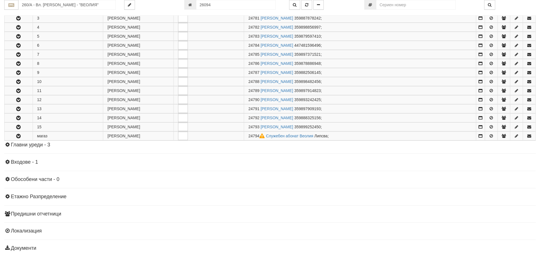
scroll to position [142, 0]
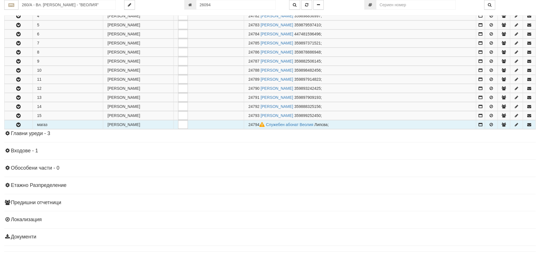
click at [21, 124] on icon "button" at bounding box center [18, 125] width 7 height 4
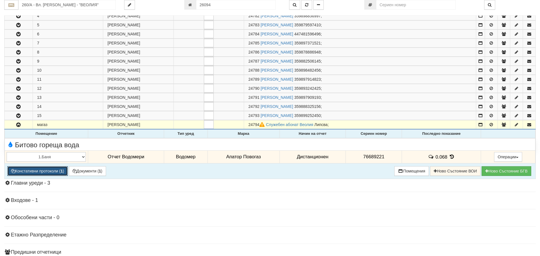
click at [33, 173] on button "Констативни протоколи ( 1 )" at bounding box center [37, 171] width 60 height 10
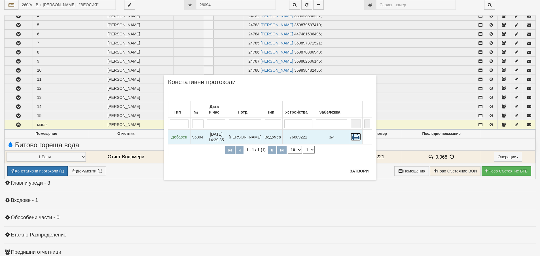
click at [357, 136] on icon at bounding box center [356, 137] width 10 height 8
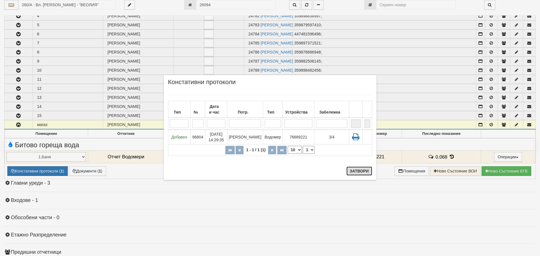
click at [360, 171] on button "Затвори" at bounding box center [360, 171] width 26 height 9
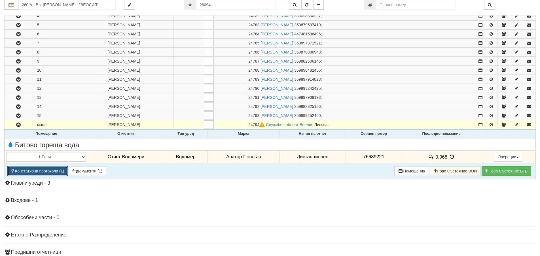
click at [43, 170] on button "Констативни протоколи ( 1 )" at bounding box center [37, 171] width 60 height 10
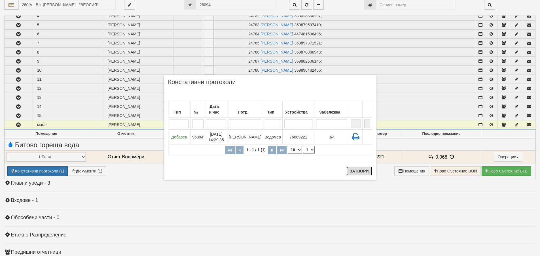
click at [356, 169] on button "Затвори" at bounding box center [360, 171] width 26 height 9
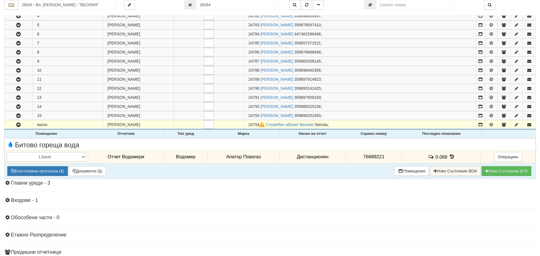
click at [449, 156] on icon at bounding box center [452, 157] width 6 height 5
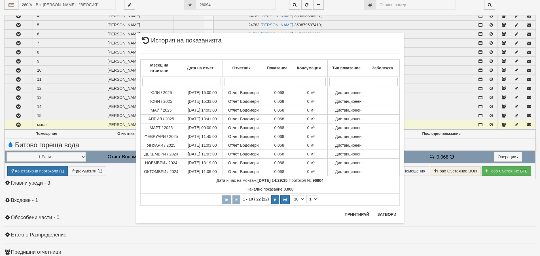
click at [302, 199] on select "10 20 30 40" at bounding box center [298, 199] width 14 height 8
select select "40"
click at [291, 203] on select "10 20 30 40" at bounding box center [298, 199] width 14 height 8
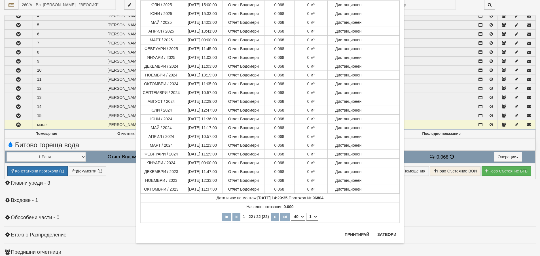
scroll to position [70, 0]
click at [387, 233] on button "Затвори" at bounding box center [387, 233] width 26 height 9
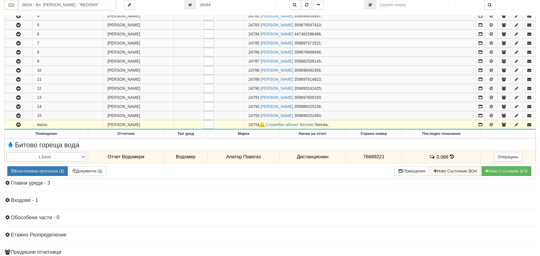
click at [44, 5] on input "260/А - Вл. Варненчик - "ВЕОЛИЯ"" at bounding box center [66, 5] width 97 height 10
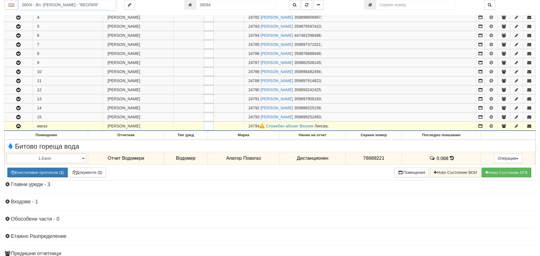
type input "0"
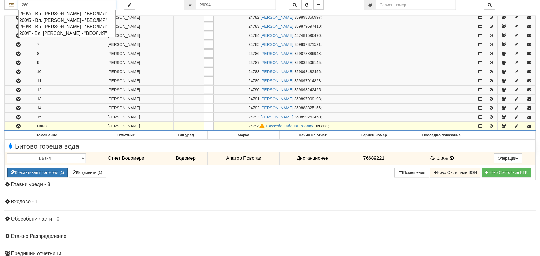
click at [45, 20] on div "260/Б - Вл. Варненчик - "ВЕОЛИЯ"" at bounding box center [67, 20] width 96 height 7
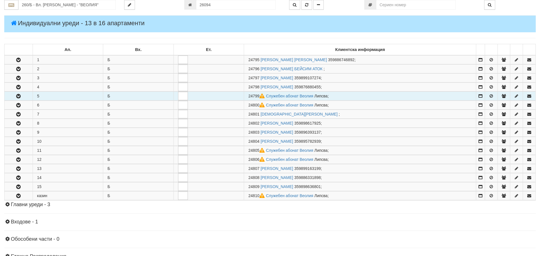
scroll to position [85, 0]
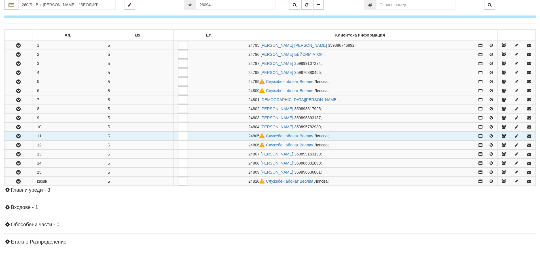
click at [23, 138] on button "button" at bounding box center [19, 136] width 28 height 9
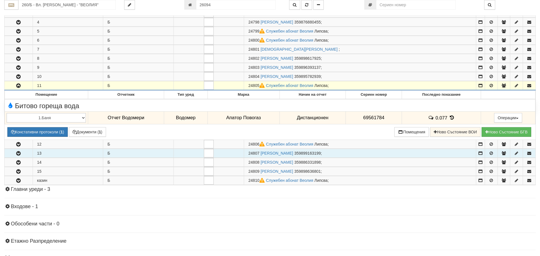
scroll to position [142, 0]
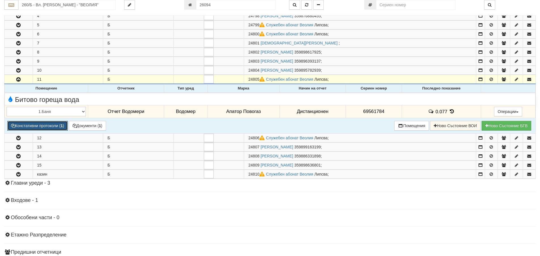
click at [31, 126] on button "Констативни протоколи ( 1 )" at bounding box center [37, 126] width 60 height 10
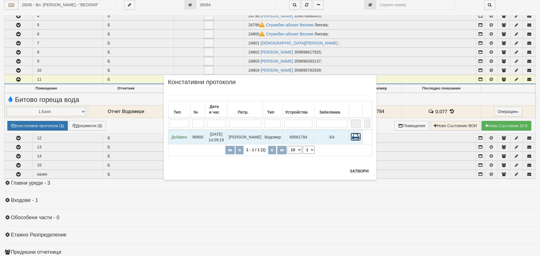
click at [356, 137] on icon at bounding box center [356, 137] width 10 height 8
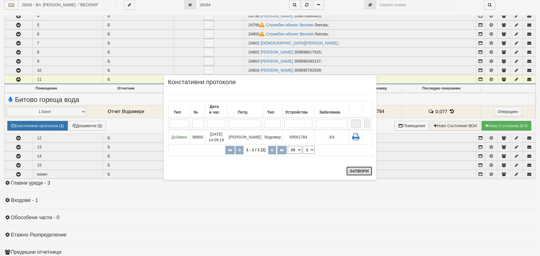
click at [359, 171] on button "Затвори" at bounding box center [360, 171] width 26 height 9
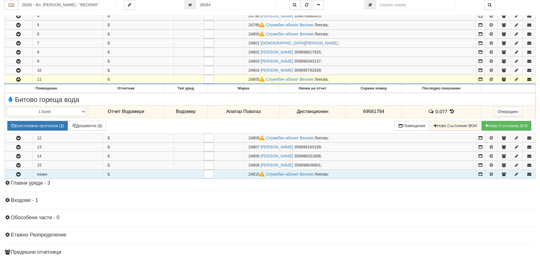
click at [21, 175] on icon "button" at bounding box center [18, 175] width 7 height 4
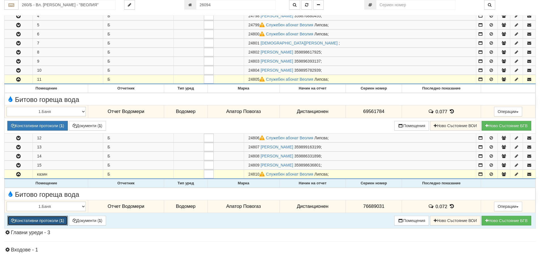
click at [50, 220] on button "Констативни протоколи ( 1 )" at bounding box center [37, 221] width 60 height 10
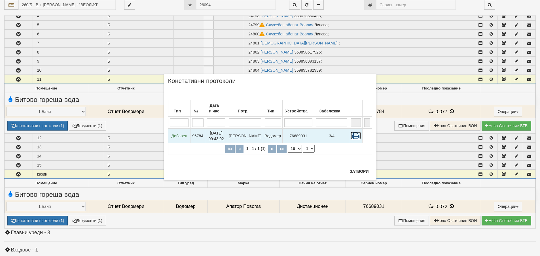
click at [353, 135] on icon at bounding box center [356, 136] width 10 height 8
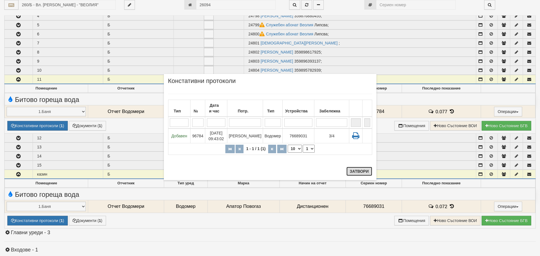
click at [356, 172] on button "Затвори" at bounding box center [360, 171] width 26 height 9
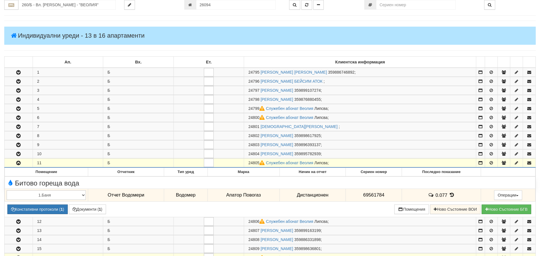
scroll to position [0, 0]
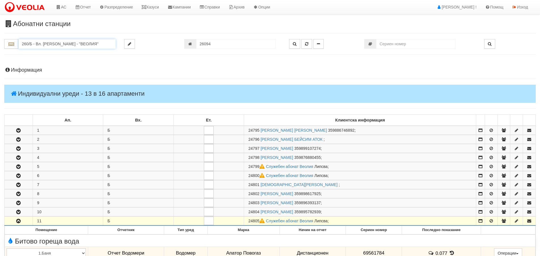
click at [29, 45] on input "260/Б - Вл. Варненчик - "ВЕОЛИЯ"" at bounding box center [66, 44] width 97 height 10
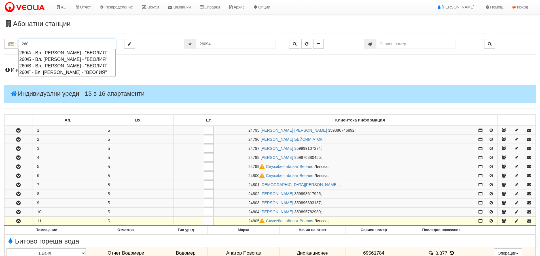
click at [48, 65] on div "260/В - Вл. Варненчик - "ВЕОЛИЯ"" at bounding box center [67, 66] width 96 height 7
type input "260/В - Вл. Варненчик - "ВЕОЛИЯ""
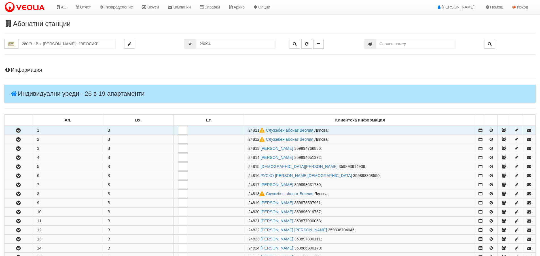
click at [22, 132] on icon "button" at bounding box center [18, 131] width 7 height 4
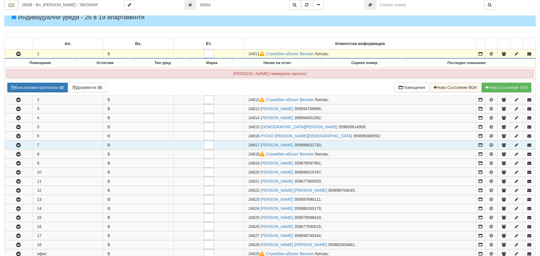
scroll to position [85, 0]
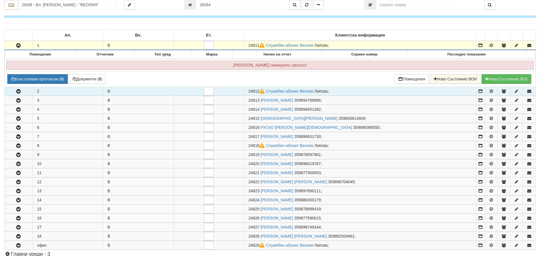
click at [18, 92] on icon "button" at bounding box center [18, 92] width 7 height 4
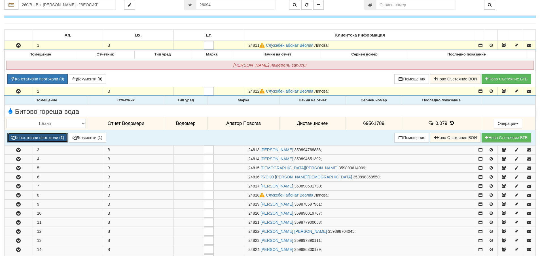
click at [37, 137] on button "Констативни протоколи ( 1 )" at bounding box center [37, 138] width 60 height 10
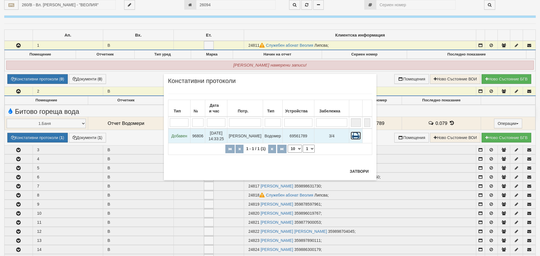
click at [356, 136] on icon at bounding box center [356, 136] width 10 height 8
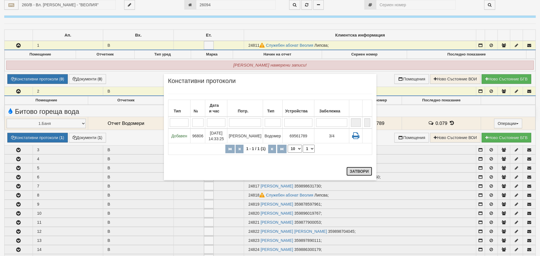
click at [364, 172] on button "Затвори" at bounding box center [360, 171] width 26 height 9
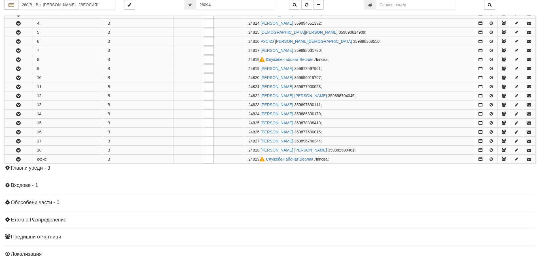
scroll to position [227, 0]
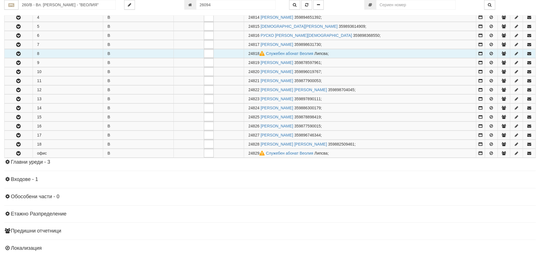
click at [19, 53] on icon "button" at bounding box center [18, 54] width 7 height 4
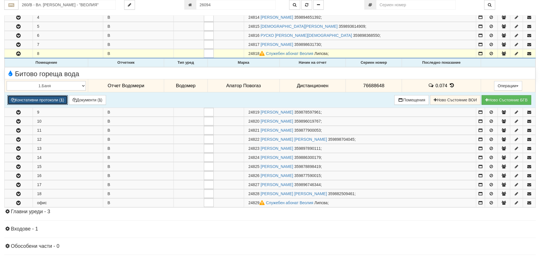
click at [42, 99] on button "Констативни протоколи ( 1 )" at bounding box center [37, 100] width 60 height 10
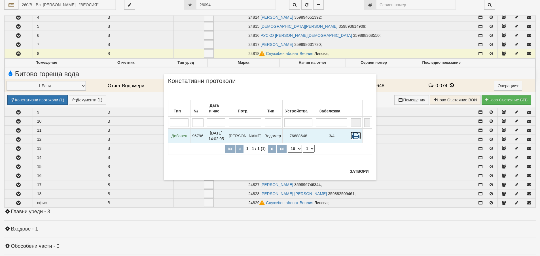
click at [356, 136] on icon at bounding box center [356, 136] width 10 height 8
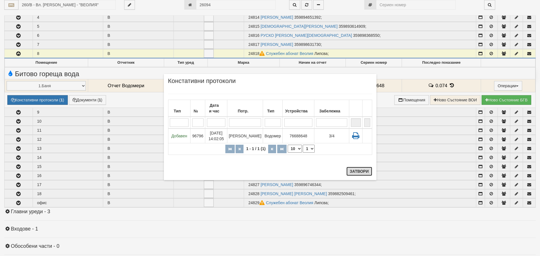
click at [361, 172] on button "Затвори" at bounding box center [360, 171] width 26 height 9
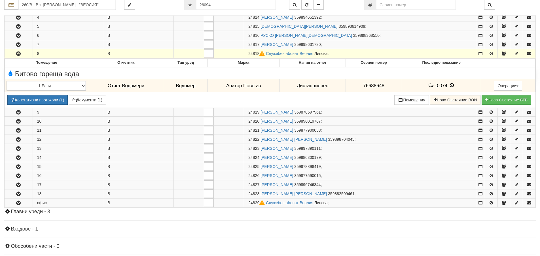
drag, startPoint x: 22, startPoint y: 202, endPoint x: 29, endPoint y: 212, distance: 12.2
click at [22, 202] on icon "button" at bounding box center [18, 203] width 7 height 4
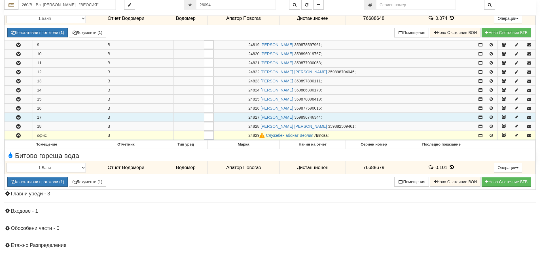
scroll to position [312, 0]
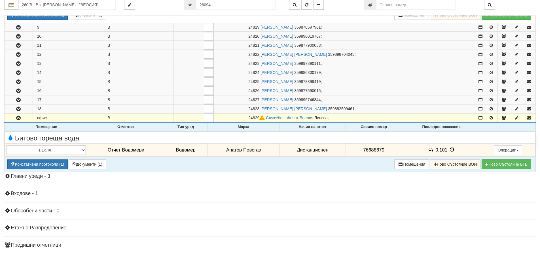
click at [450, 151] on icon at bounding box center [452, 149] width 6 height 5
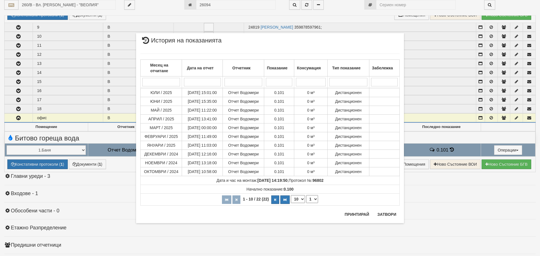
click at [304, 199] on select "10 20 30 40" at bounding box center [298, 199] width 14 height 8
select select "40"
click at [291, 203] on select "10 20 30 40" at bounding box center [298, 199] width 14 height 8
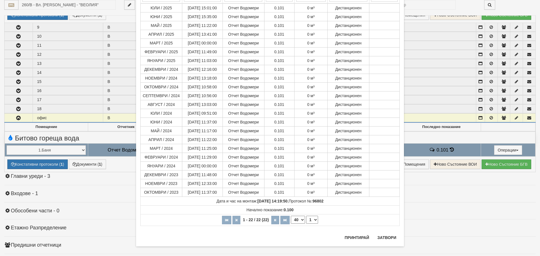
scroll to position [70, 0]
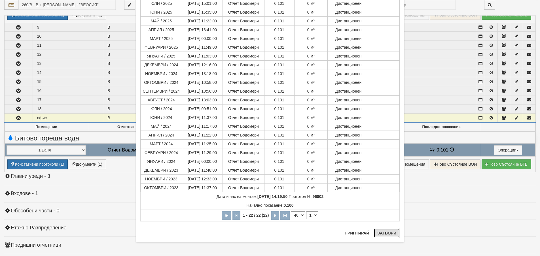
click at [387, 233] on button "Затвори" at bounding box center [387, 233] width 26 height 9
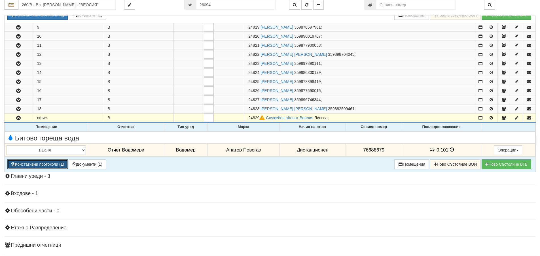
click at [44, 166] on button "Констативни протоколи ( 1 )" at bounding box center [37, 165] width 60 height 10
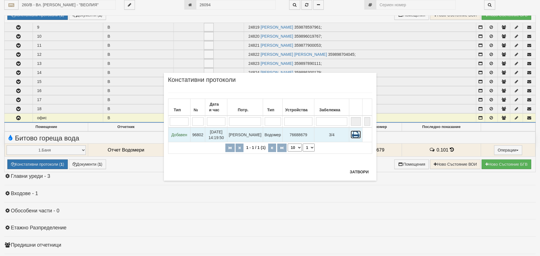
click at [356, 135] on icon at bounding box center [356, 135] width 10 height 8
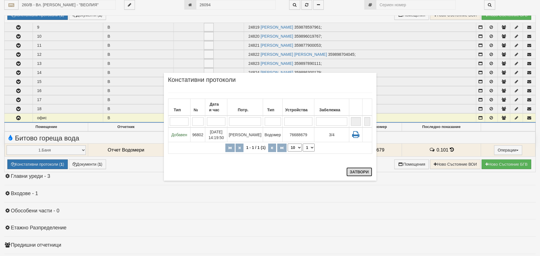
click at [354, 173] on button "Затвори" at bounding box center [360, 172] width 26 height 9
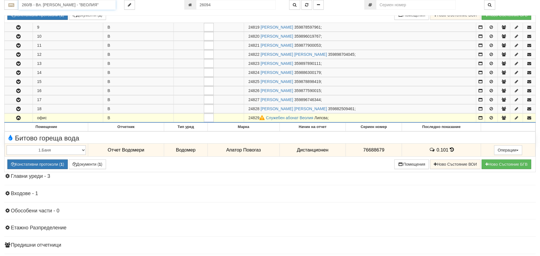
click at [35, 3] on input "260/В - Вл. Варненчик - "ВЕОЛИЯ"" at bounding box center [66, 5] width 97 height 10
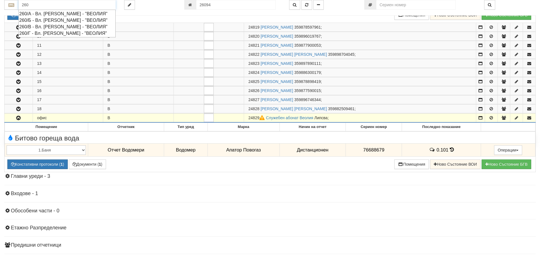
click at [33, 33] on div "260/Г - Вл. Варненчик - "ВЕОЛИЯ"" at bounding box center [67, 33] width 96 height 7
type input "260/Г - Вл. Варненчик - "ВЕОЛИЯ""
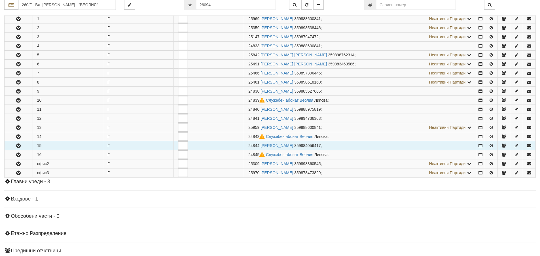
scroll to position [113, 0]
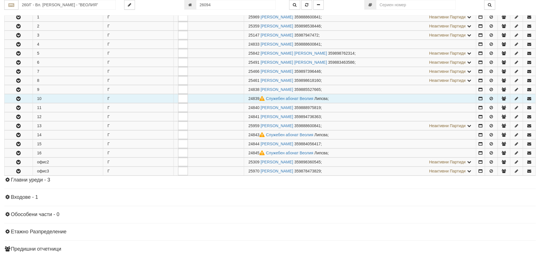
click at [18, 97] on icon "button" at bounding box center [18, 99] width 7 height 4
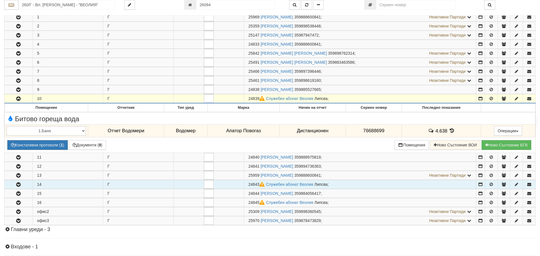
click at [18, 185] on icon "button" at bounding box center [18, 185] width 7 height 4
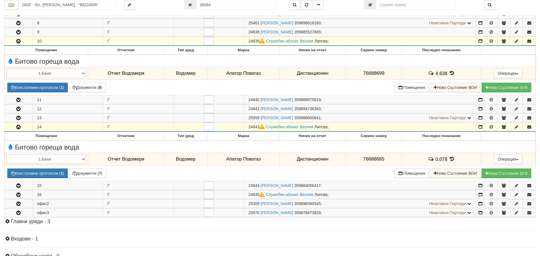
scroll to position [199, 0]
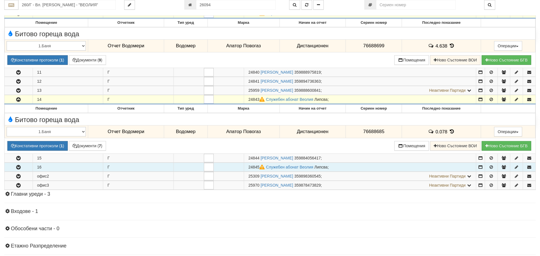
click at [19, 167] on icon "button" at bounding box center [18, 168] width 7 height 4
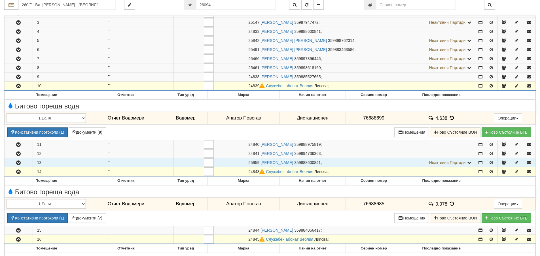
scroll to position [142, 0]
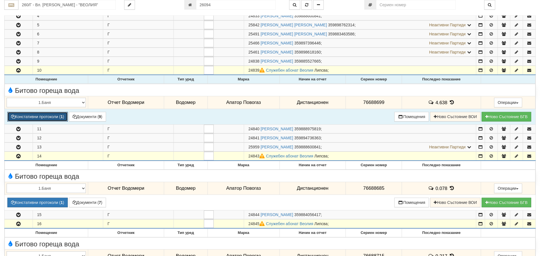
click at [48, 117] on button "Констативни протоколи ( 1 )" at bounding box center [37, 117] width 60 height 10
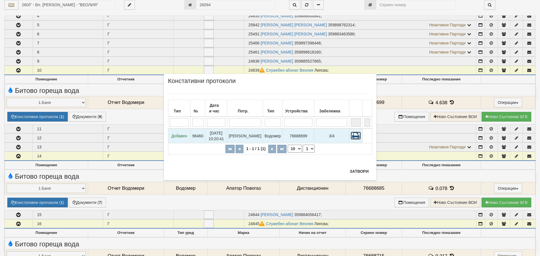
click at [356, 137] on icon at bounding box center [356, 136] width 10 height 8
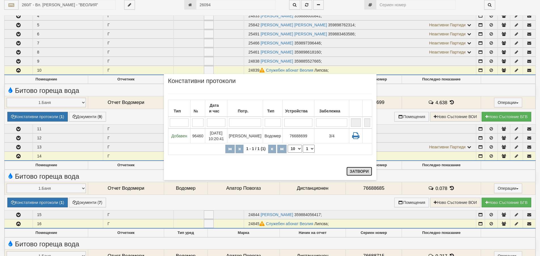
drag, startPoint x: 355, startPoint y: 172, endPoint x: 347, endPoint y: 175, distance: 8.5
click at [356, 172] on button "Затвори" at bounding box center [360, 171] width 26 height 9
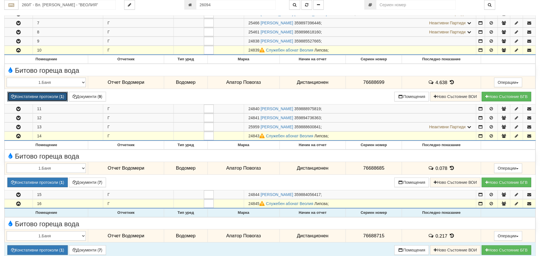
scroll to position [199, 0]
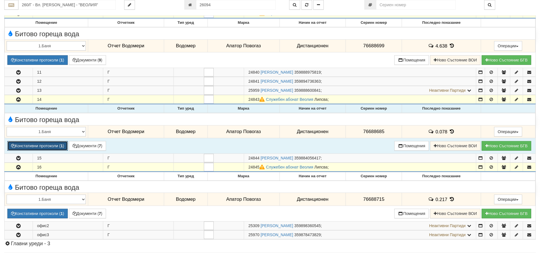
click at [56, 146] on button "Констативни протоколи ( 1 )" at bounding box center [37, 146] width 60 height 10
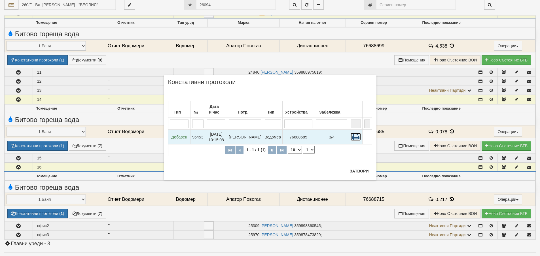
click at [355, 138] on icon at bounding box center [356, 137] width 10 height 8
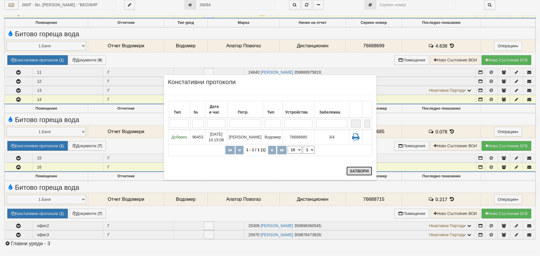
click at [363, 170] on button "Затвори" at bounding box center [360, 171] width 26 height 9
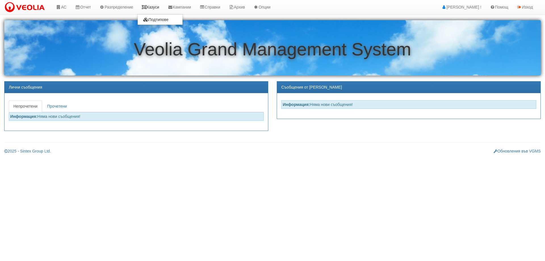
click at [156, 7] on link "Казуси" at bounding box center [150, 7] width 26 height 14
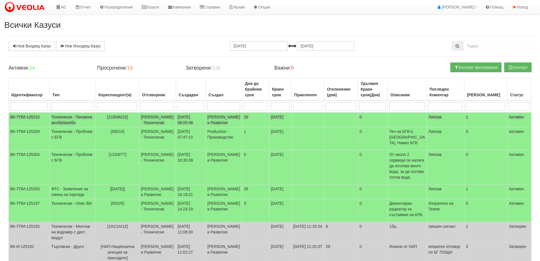
click at [60, 123] on td "Технически - Писмена молба/жалба" at bounding box center [73, 119] width 46 height 15
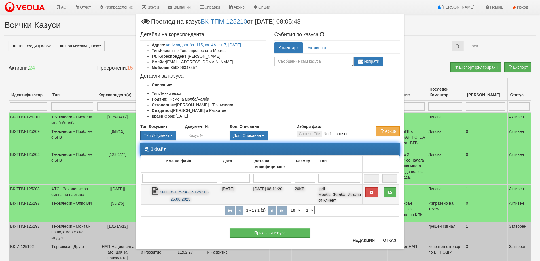
click at [176, 191] on link "М-0118-115-4А-12-125210-26.08.2025" at bounding box center [184, 195] width 49 height 12
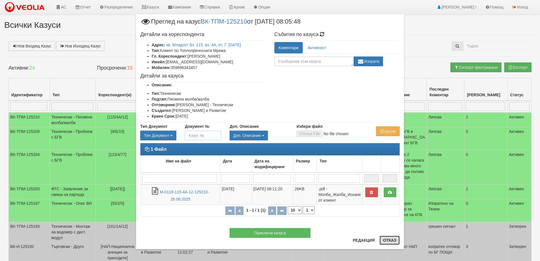
click at [388, 239] on button "Отказ" at bounding box center [390, 239] width 20 height 9
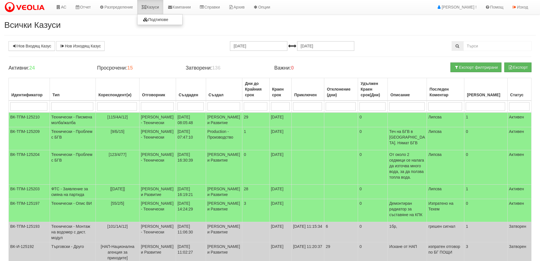
click at [158, 7] on link "Казуси" at bounding box center [150, 7] width 26 height 14
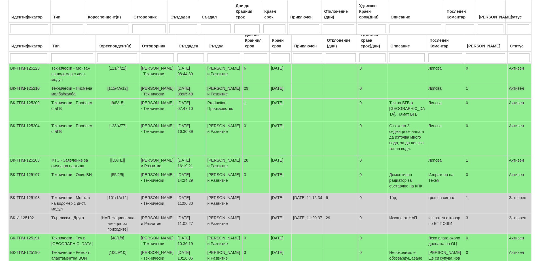
scroll to position [85, 0]
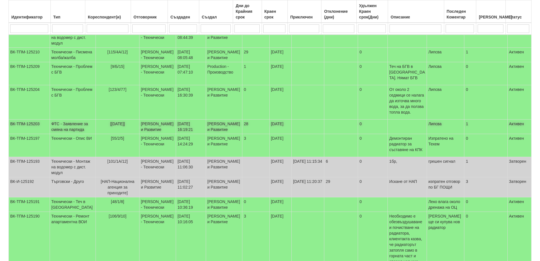
click at [59, 130] on td "ФТС - Заявление за смяна на партида" at bounding box center [73, 126] width 46 height 14
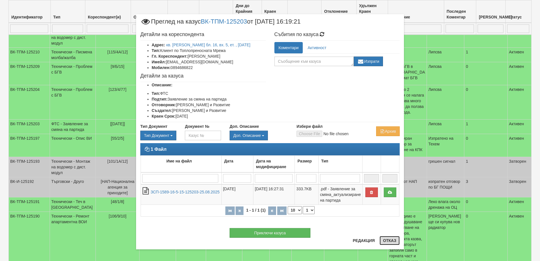
click at [388, 241] on button "Отказ" at bounding box center [390, 240] width 20 height 9
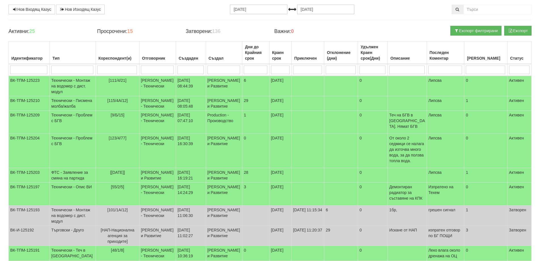
scroll to position [0, 0]
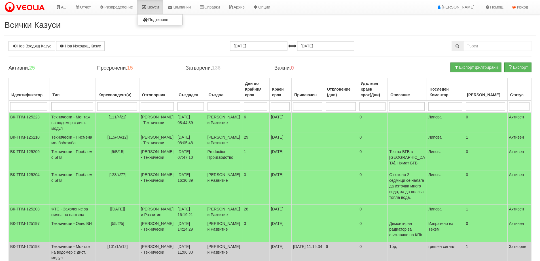
click at [155, 8] on link "Казуси" at bounding box center [150, 7] width 26 height 14
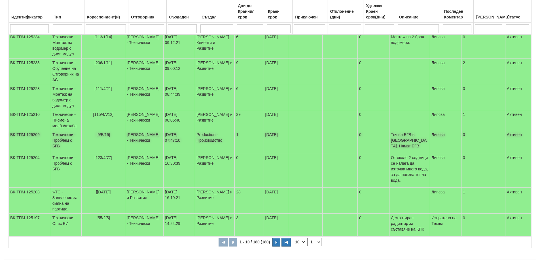
scroll to position [132, 0]
click at [66, 187] on td "ФТС - Заявление за смяна на партида" at bounding box center [66, 200] width 31 height 26
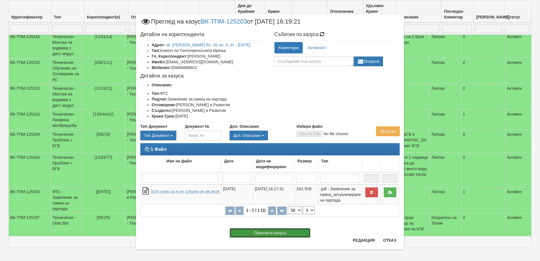
click at [277, 233] on button "Приключи казуса" at bounding box center [270, 233] width 81 height 10
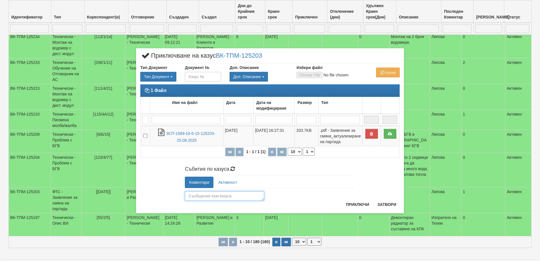
click at [199, 194] on textarea at bounding box center [224, 196] width 79 height 10
type textarea "26093"
click at [358, 205] on button "Приключи" at bounding box center [358, 204] width 30 height 9
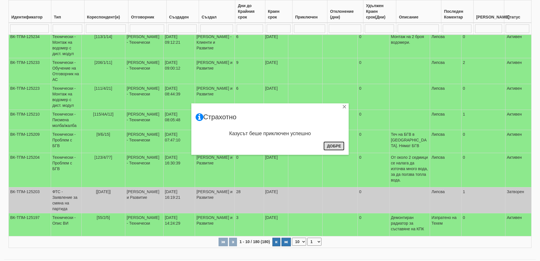
click at [335, 145] on button "Добре" at bounding box center [334, 145] width 21 height 9
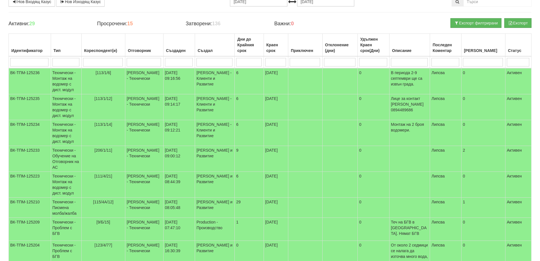
scroll to position [0, 0]
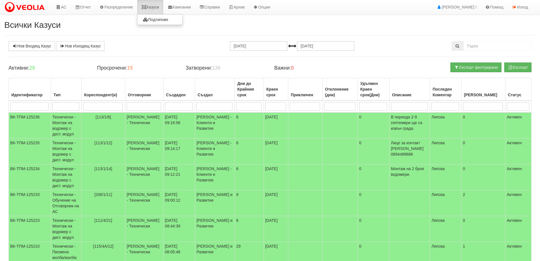
click at [155, 6] on link "Казуси" at bounding box center [150, 7] width 26 height 14
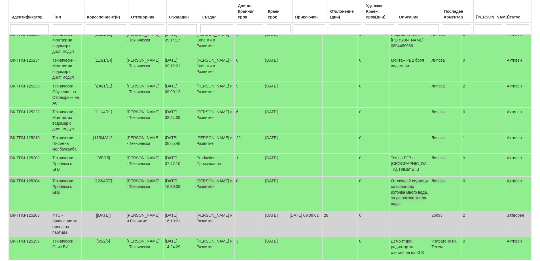
scroll to position [113, 0]
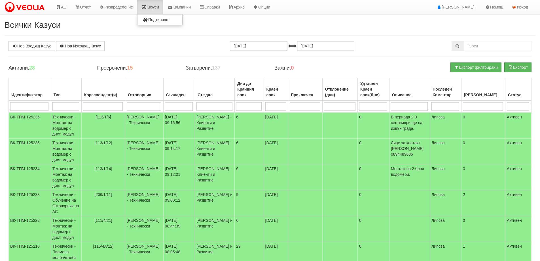
click at [153, 8] on link "Казуси" at bounding box center [150, 7] width 26 height 14
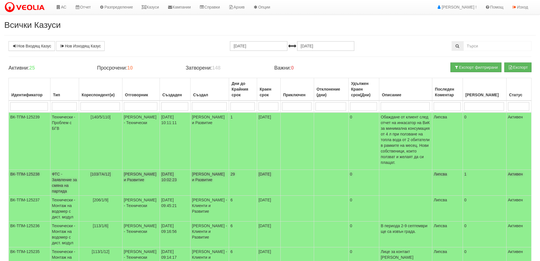
click at [57, 177] on td "ФТС - Заявление за смяна на партида" at bounding box center [64, 183] width 29 height 26
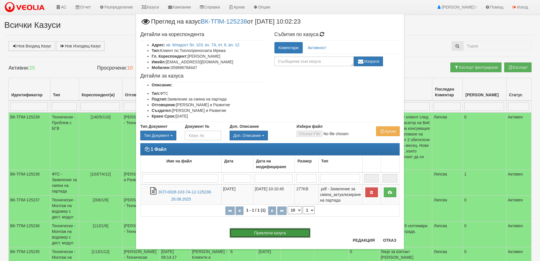
click at [268, 233] on button "Приключи казуса" at bounding box center [270, 233] width 81 height 10
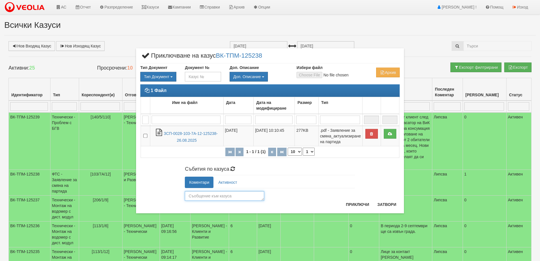
click at [207, 196] on textarea at bounding box center [224, 196] width 79 height 10
type textarea "26094"
click at [358, 205] on button "Приключи" at bounding box center [358, 204] width 30 height 9
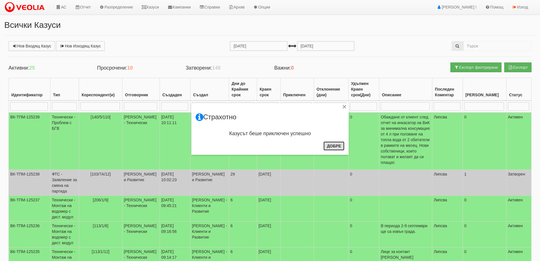
click at [332, 147] on button "Добре" at bounding box center [334, 145] width 21 height 9
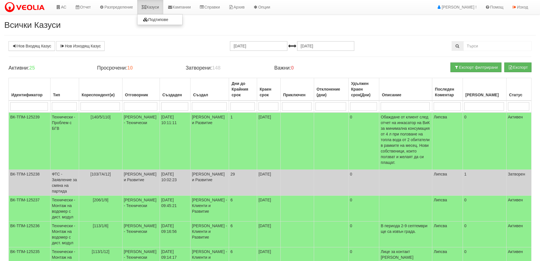
click at [155, 6] on link "Казуси" at bounding box center [150, 7] width 26 height 14
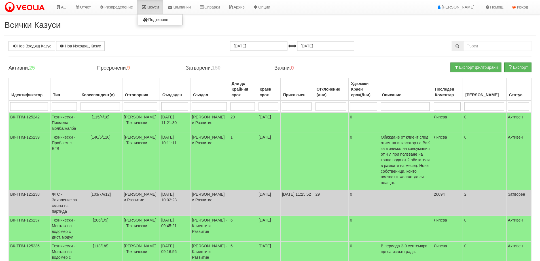
click at [157, 7] on link "Казуси" at bounding box center [150, 7] width 26 height 14
